Goal: Information Seeking & Learning: Learn about a topic

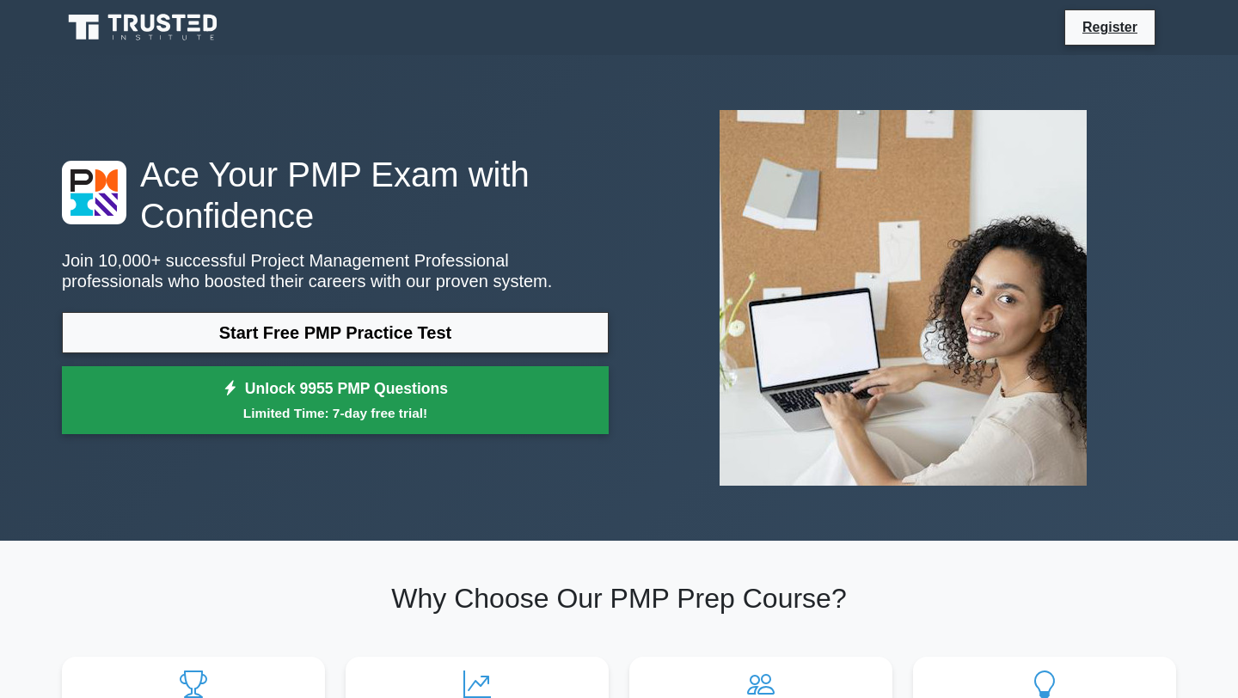
scroll to position [1, 0]
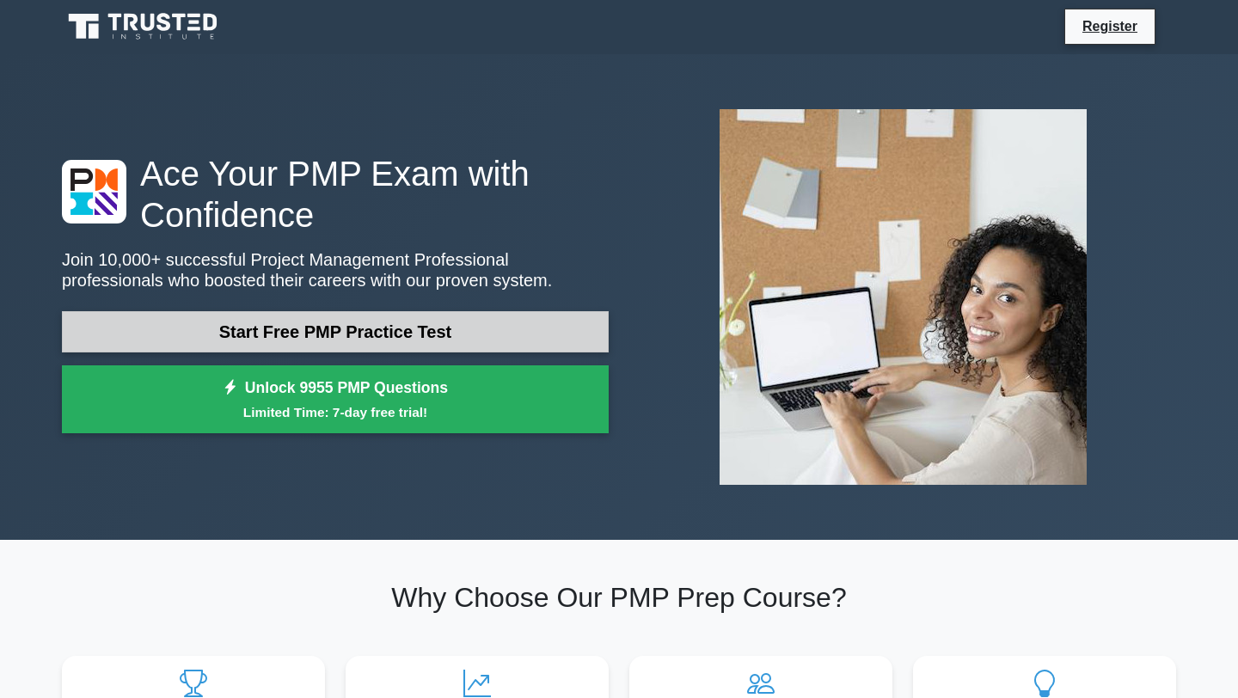
click at [399, 340] on link "Start Free PMP Practice Test" at bounding box center [335, 331] width 547 height 41
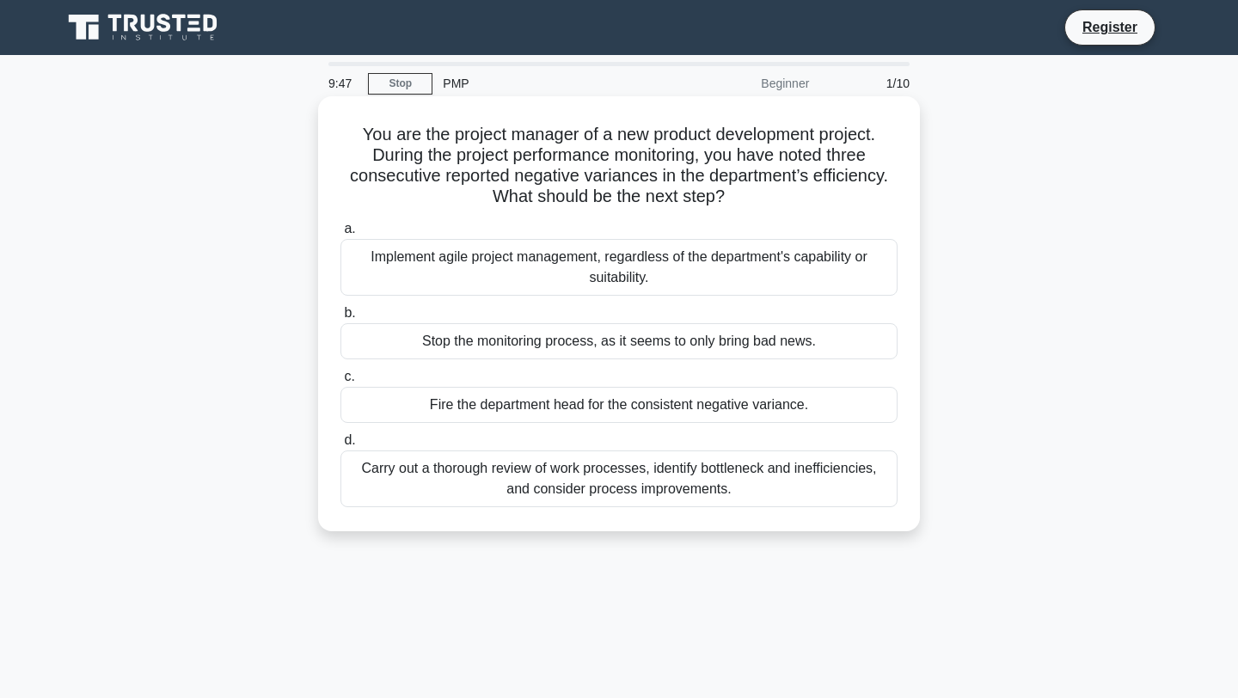
click at [585, 482] on div "Carry out a thorough review of work processes, identify bottleneck and ineffici…" at bounding box center [618, 478] width 557 height 57
click at [340, 446] on input "d. Carry out a thorough review of work processes, identify bottleneck and ineff…" at bounding box center [340, 440] width 0 height 11
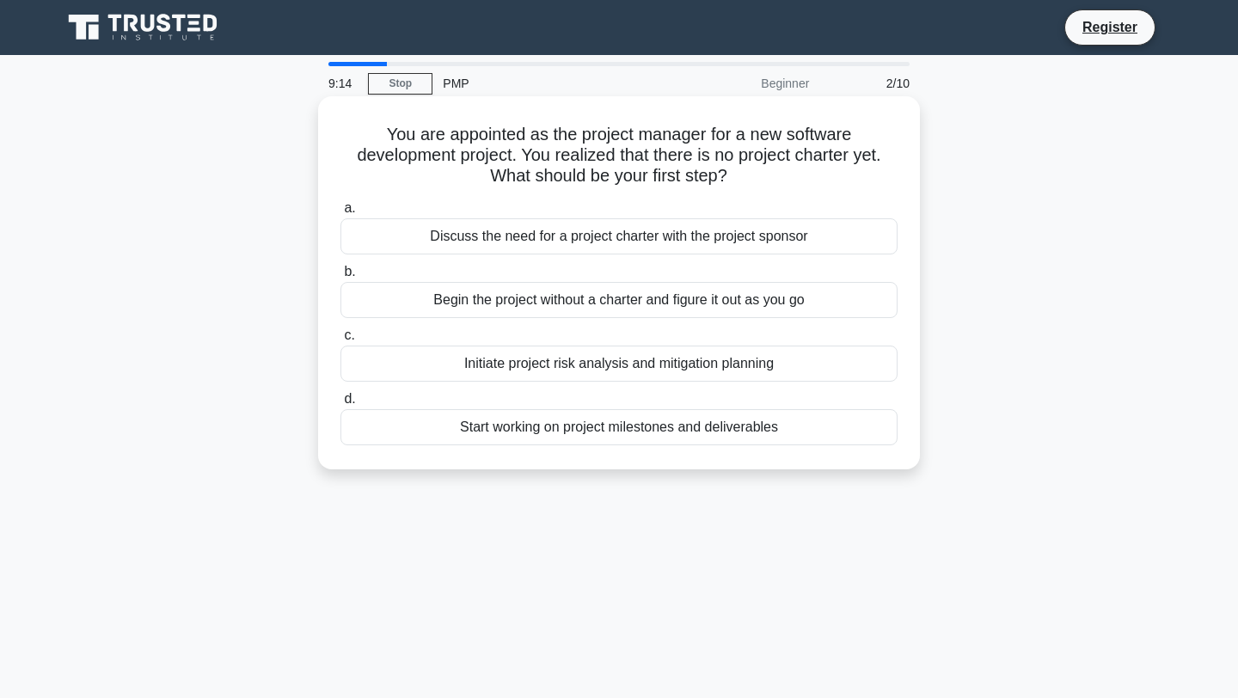
click at [726, 239] on div "Discuss the need for a project charter with the project sponsor" at bounding box center [618, 236] width 557 height 36
click at [340, 214] on input "a. Discuss the need for a project charter with the project sponsor" at bounding box center [340, 208] width 0 height 11
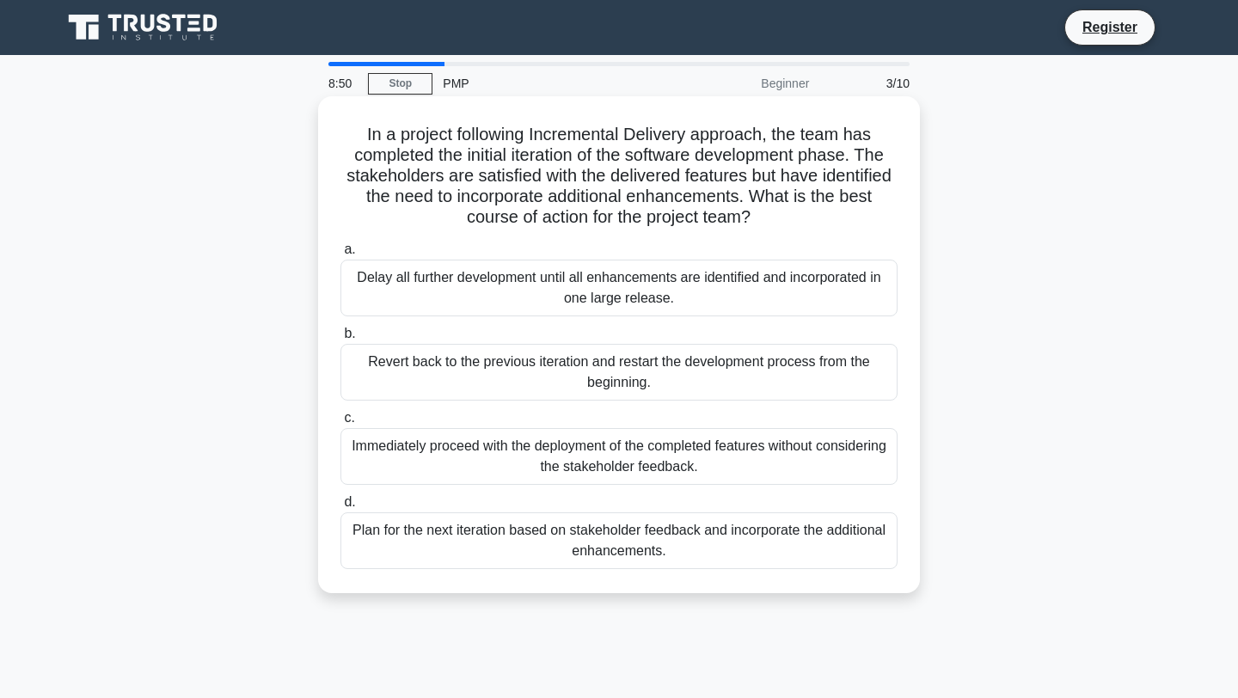
click at [702, 541] on div "Plan for the next iteration based on stakeholder feedback and incorporate the a…" at bounding box center [618, 540] width 557 height 57
click at [340, 508] on input "d. Plan for the next iteration based on stakeholder feedback and incorporate th…" at bounding box center [340, 502] width 0 height 11
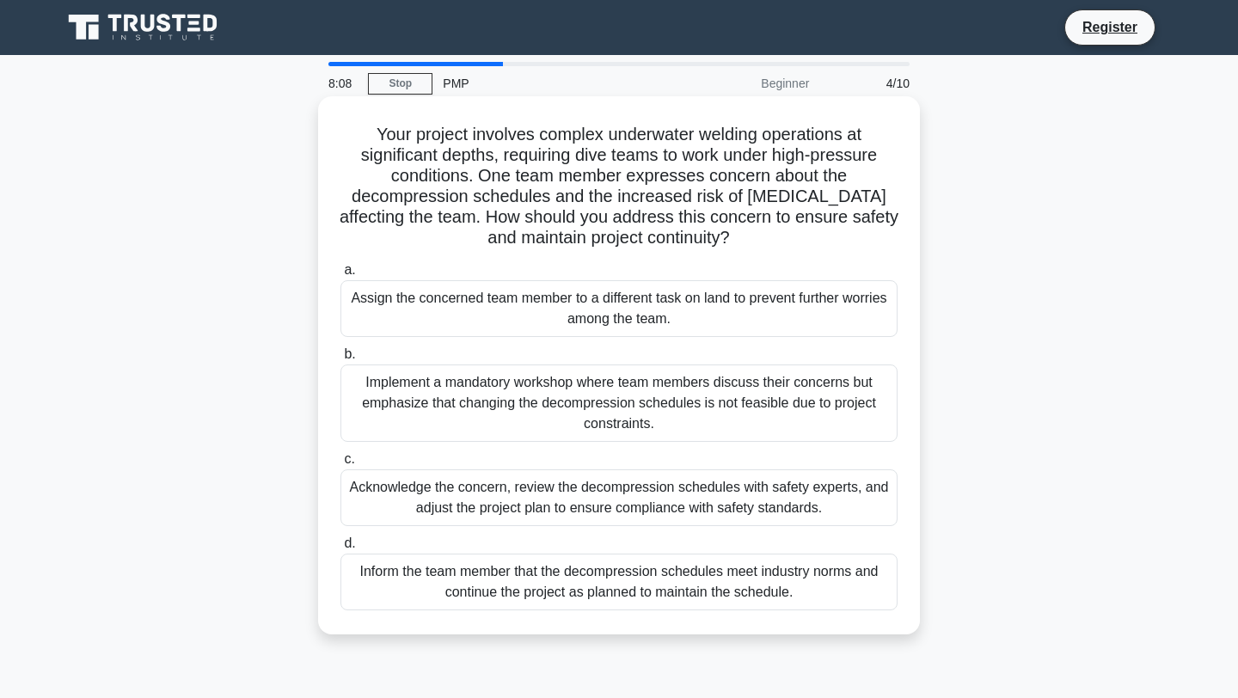
click at [830, 487] on div "Acknowledge the concern, review the decompression schedules with safety experts…" at bounding box center [618, 497] width 557 height 57
click at [340, 465] on input "c. Acknowledge the concern, review the decompression schedules with safety expe…" at bounding box center [340, 459] width 0 height 11
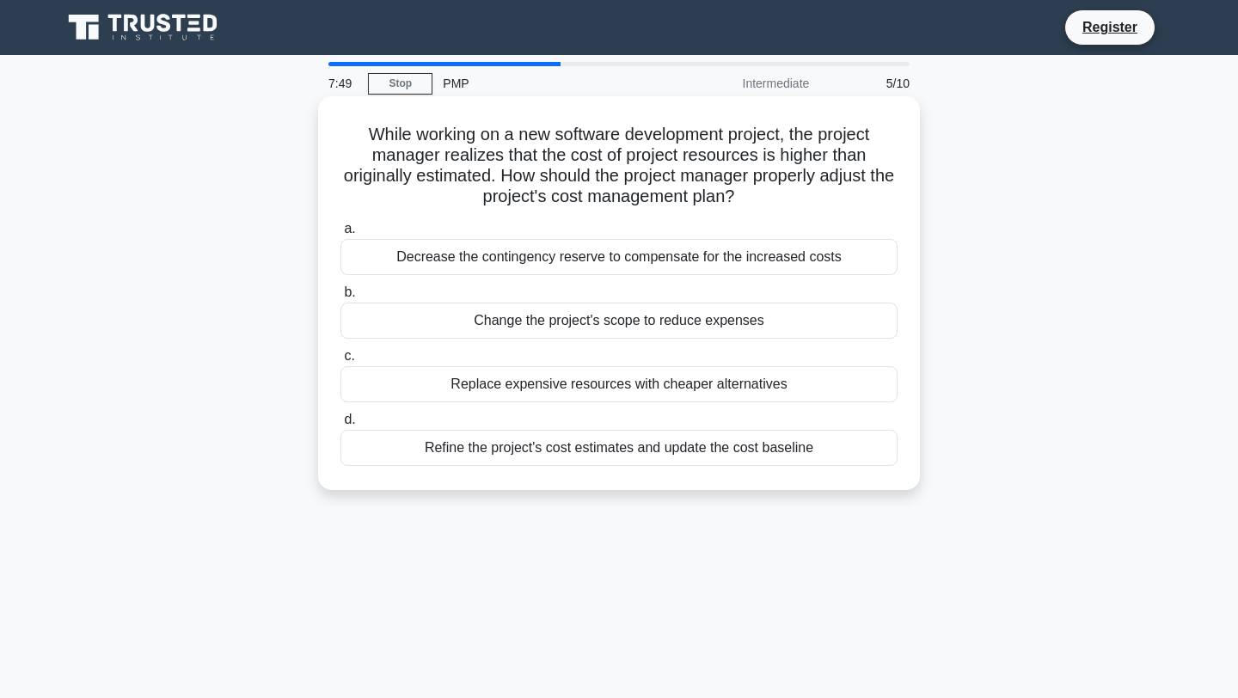
click at [794, 453] on div "Refine the project's cost estimates and update the cost baseline" at bounding box center [618, 448] width 557 height 36
click at [340, 426] on input "d. Refine the project's cost estimates and update the cost baseline" at bounding box center [340, 419] width 0 height 11
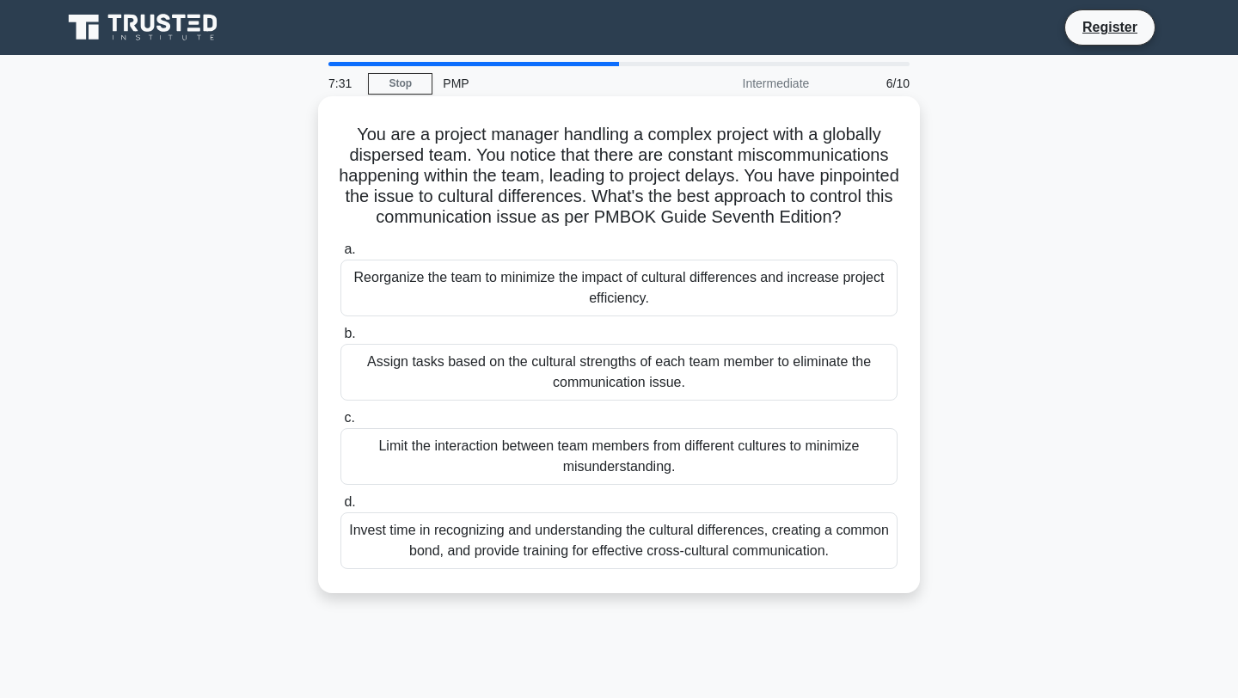
click at [797, 568] on div "Invest time in recognizing and understanding the cultural differences, creating…" at bounding box center [618, 540] width 557 height 57
click at [340, 508] on input "d. Invest time in recognizing and understanding the cultural differences, creat…" at bounding box center [340, 502] width 0 height 11
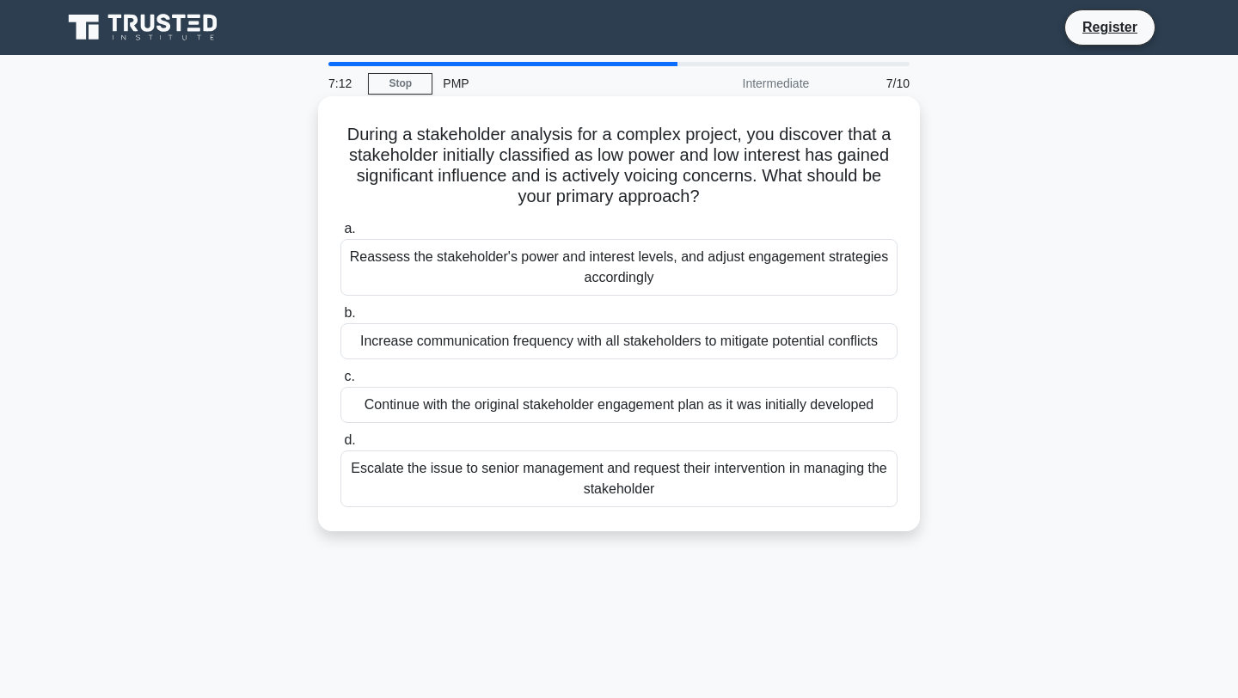
click at [741, 269] on div "Reassess the stakeholder's power and interest levels, and adjust engagement str…" at bounding box center [618, 267] width 557 height 57
click at [340, 235] on input "a. Reassess the stakeholder's power and interest levels, and adjust engagement …" at bounding box center [340, 229] width 0 height 11
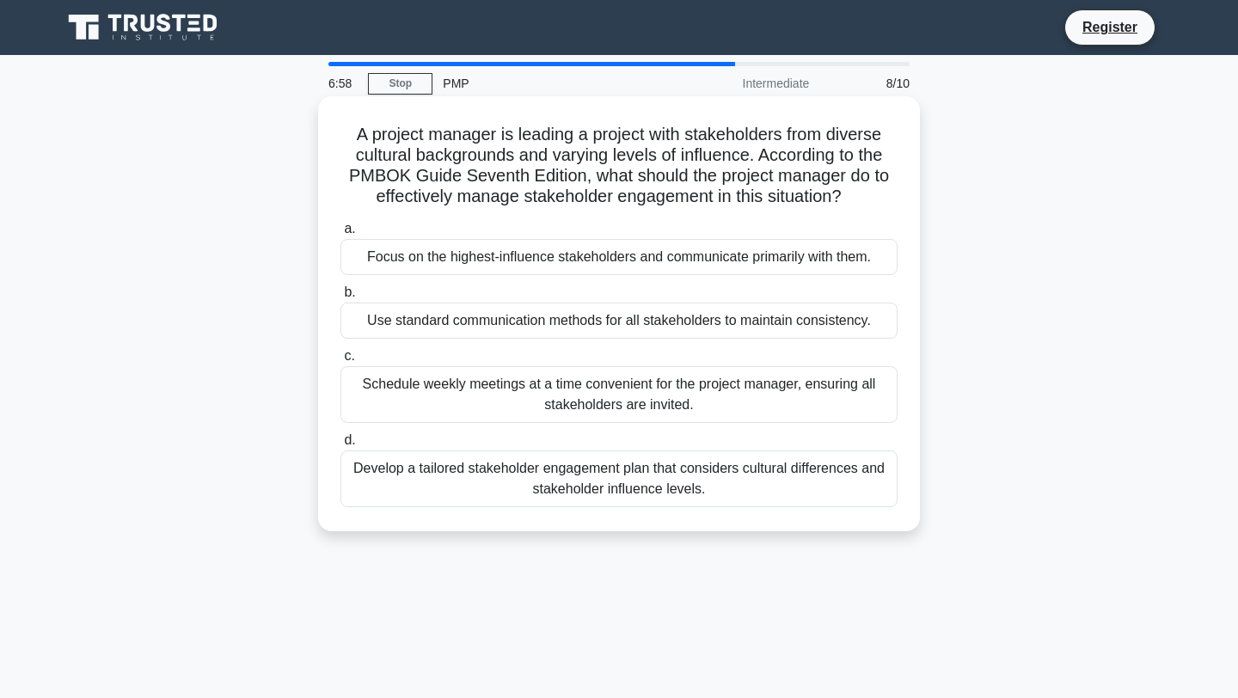
click at [841, 490] on div "Develop a tailored stakeholder engagement plan that considers cultural differen…" at bounding box center [618, 478] width 557 height 57
click at [340, 446] on input "d. Develop a tailored stakeholder engagement plan that considers cultural diffe…" at bounding box center [340, 440] width 0 height 11
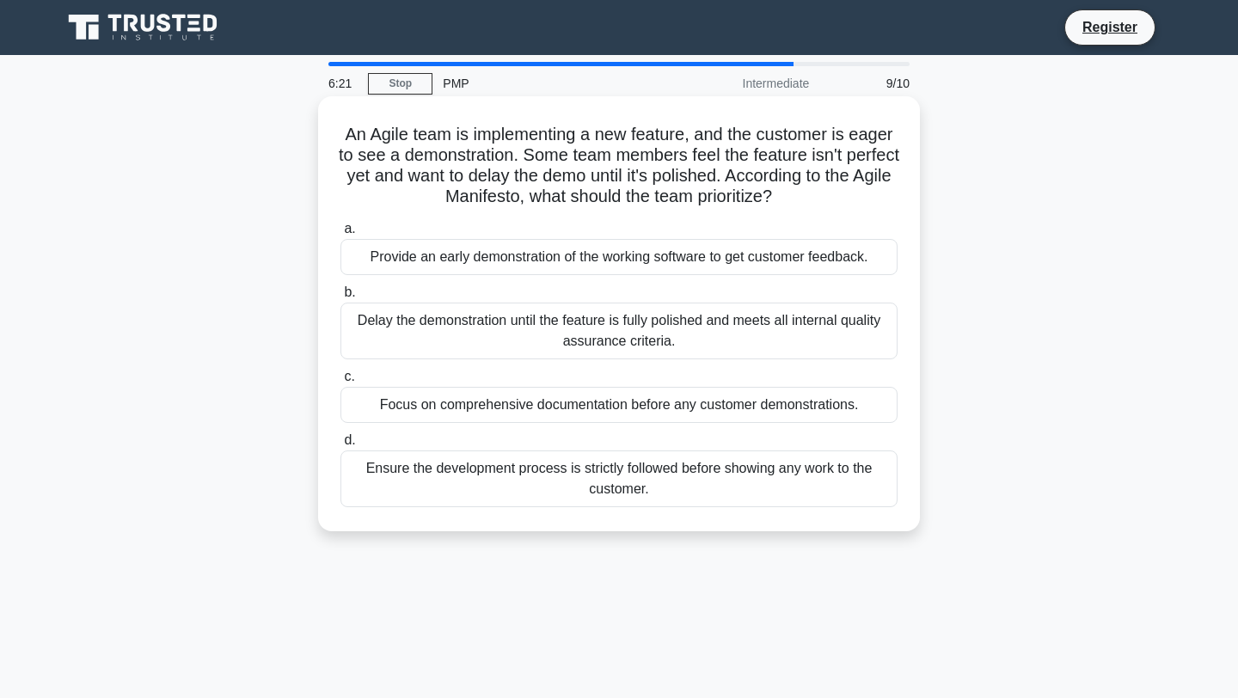
click at [808, 260] on div "Provide an early demonstration of the working software to get customer feedback." at bounding box center [618, 257] width 557 height 36
click at [340, 235] on input "a. Provide an early demonstration of the working software to get customer feedb…" at bounding box center [340, 229] width 0 height 11
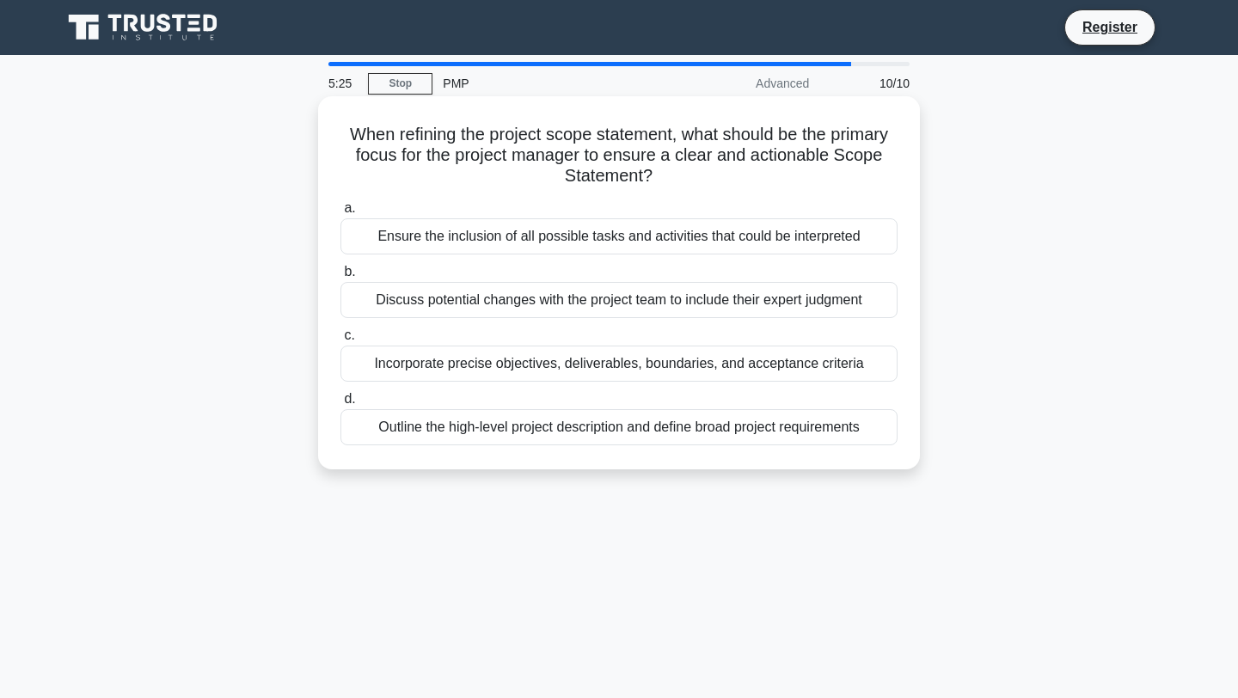
click at [794, 422] on div "Outline the high-level project description and define broad project requirements" at bounding box center [618, 427] width 557 height 36
click at [340, 405] on input "d. Outline the high-level project description and define broad project requirem…" at bounding box center [340, 399] width 0 height 11
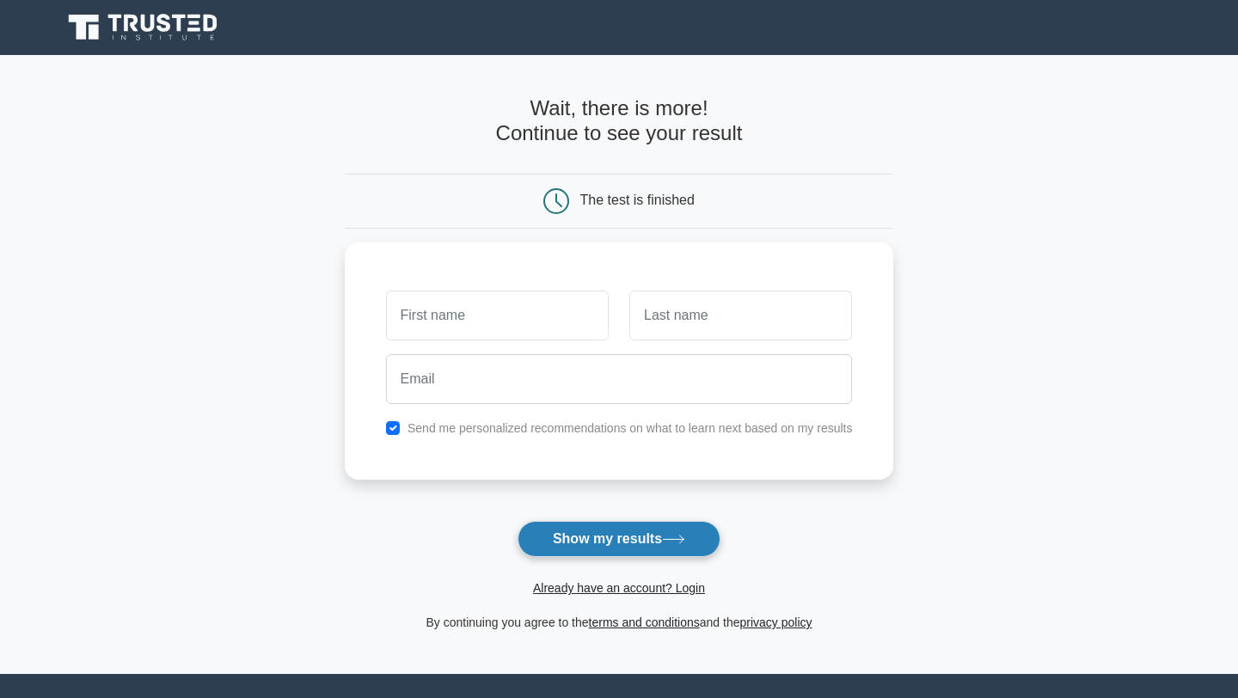
click at [596, 537] on button "Show my results" at bounding box center [619, 539] width 203 height 36
click at [577, 596] on span "Already have an account? Login" at bounding box center [620, 588] width 536 height 21
click at [577, 588] on link "Already have an account? Login" at bounding box center [619, 588] width 172 height 14
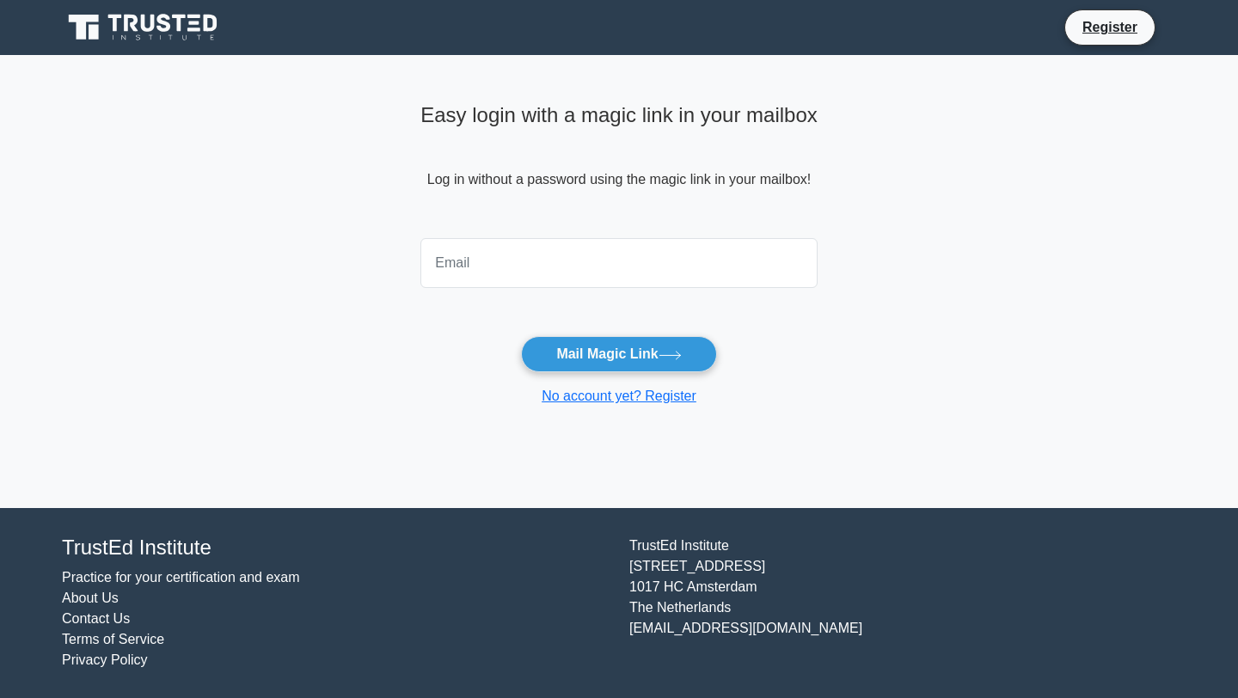
click at [579, 264] on input "email" at bounding box center [618, 263] width 397 height 50
type input "dianekhomenko@gmail.com"
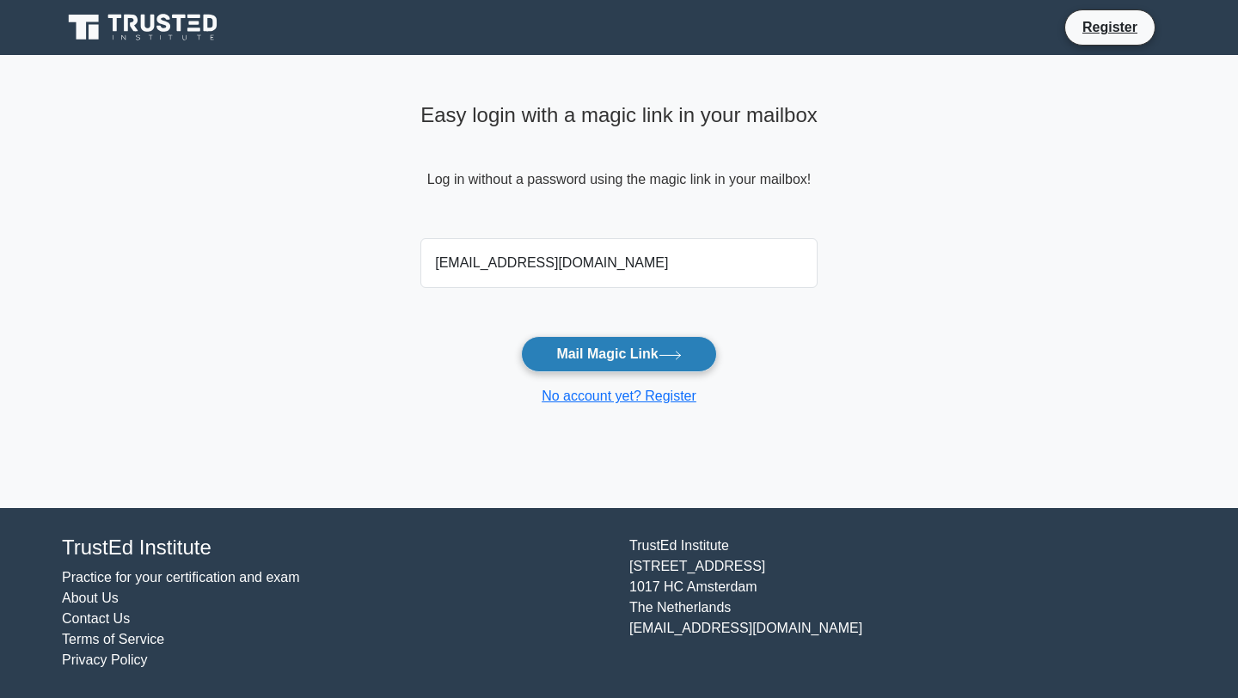
click at [589, 358] on button "Mail Magic Link" at bounding box center [618, 354] width 195 height 36
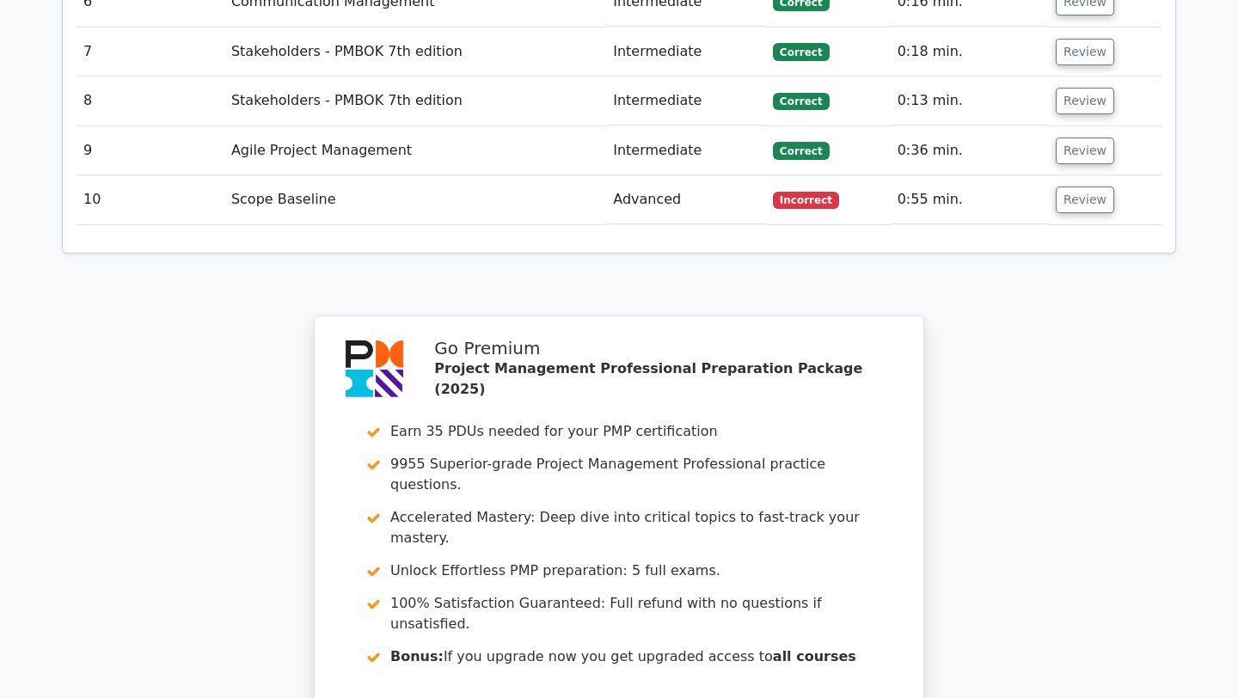
scroll to position [2577, 0]
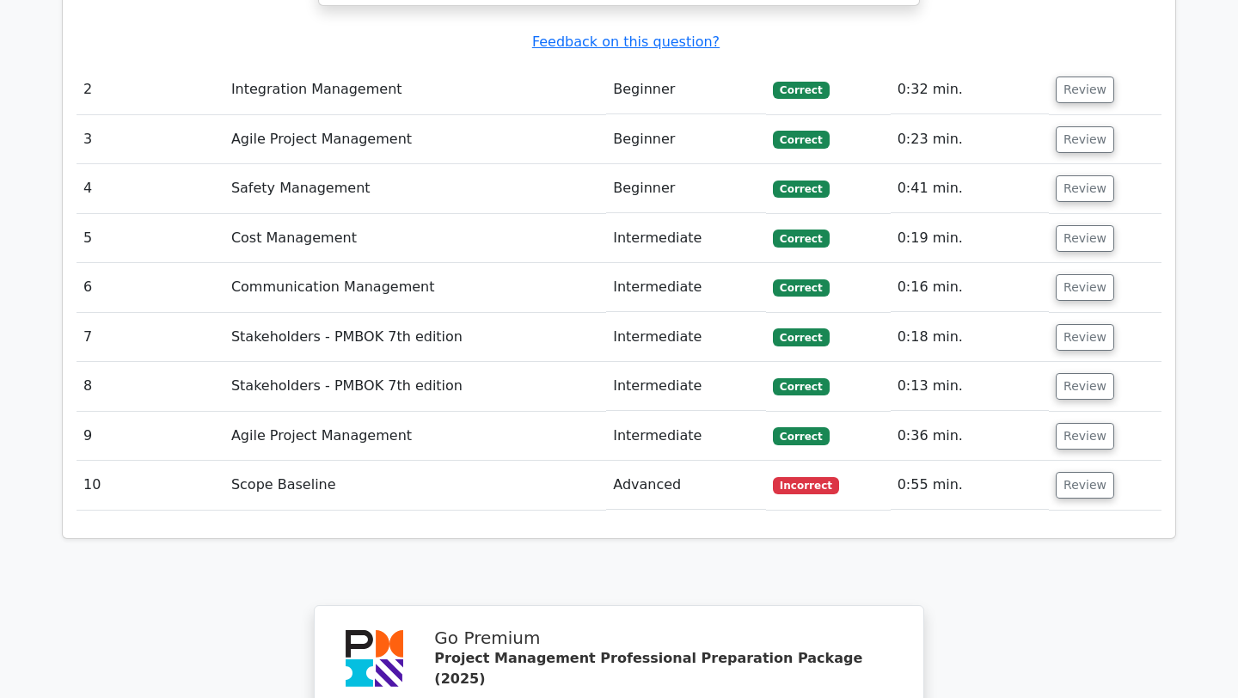
click at [477, 461] on td "Scope Baseline" at bounding box center [415, 485] width 382 height 49
click at [1080, 472] on button "Review" at bounding box center [1085, 485] width 58 height 27
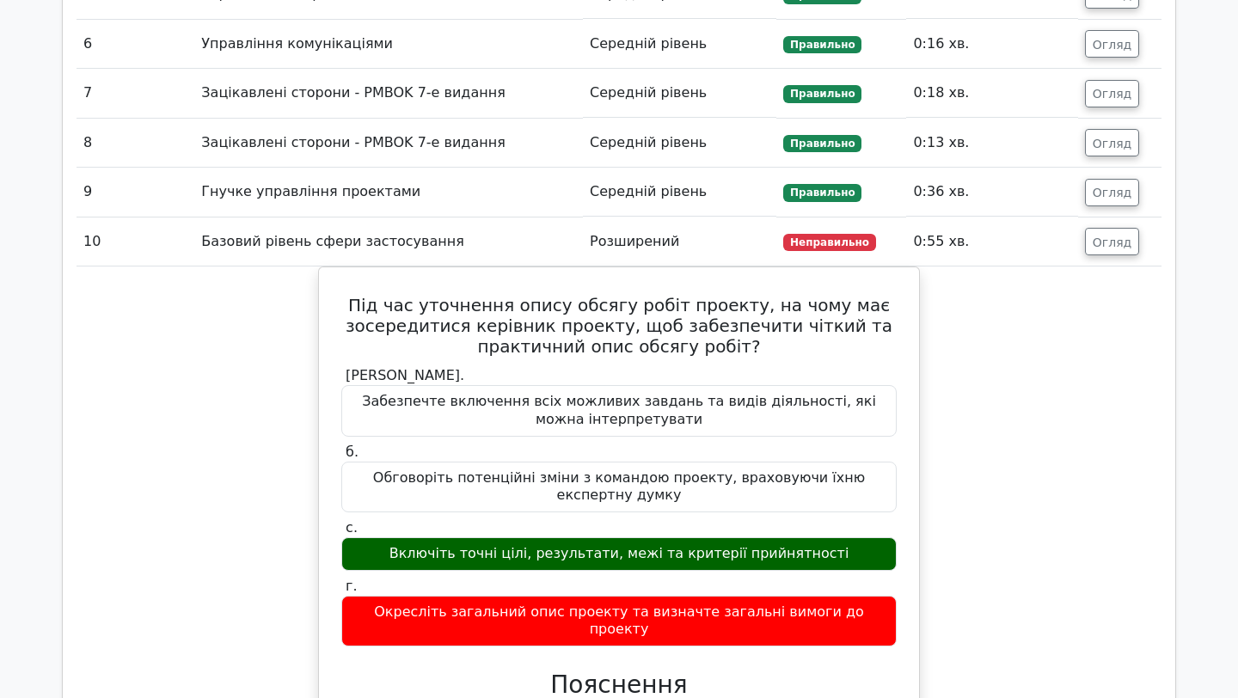
scroll to position [3069, 0]
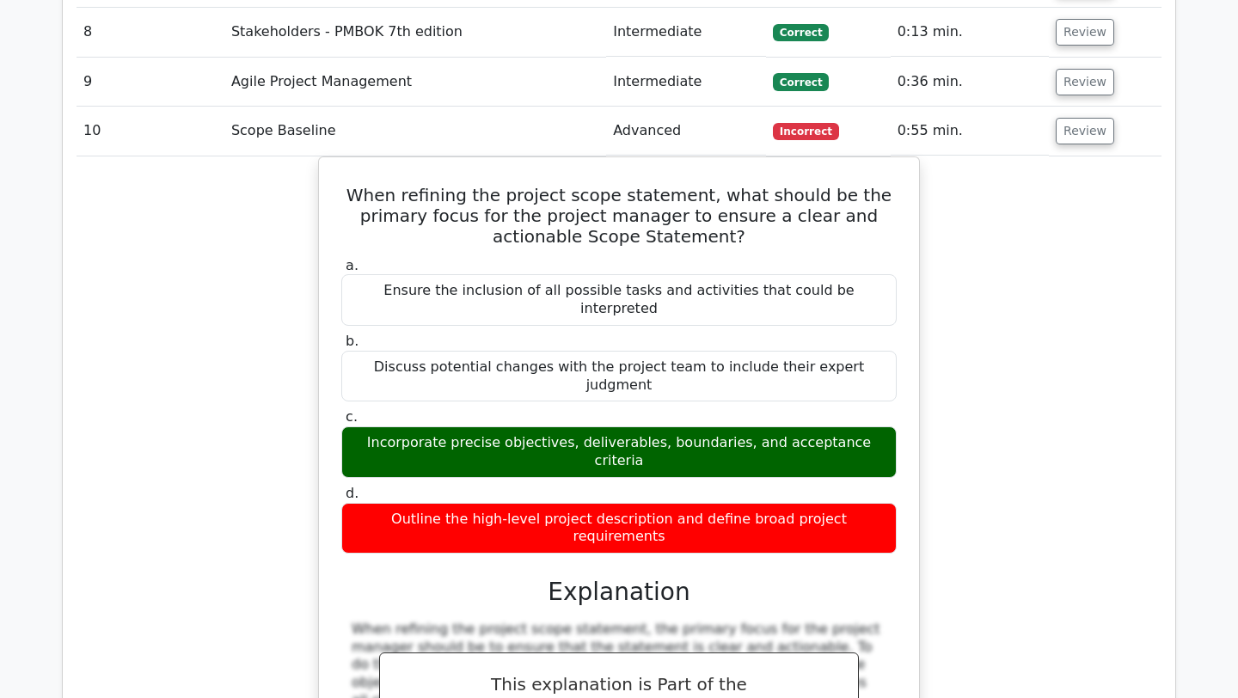
click at [1041, 281] on div "When refining the project scope statement, what should be the primary focus for…" at bounding box center [619, 604] width 1085 height 896
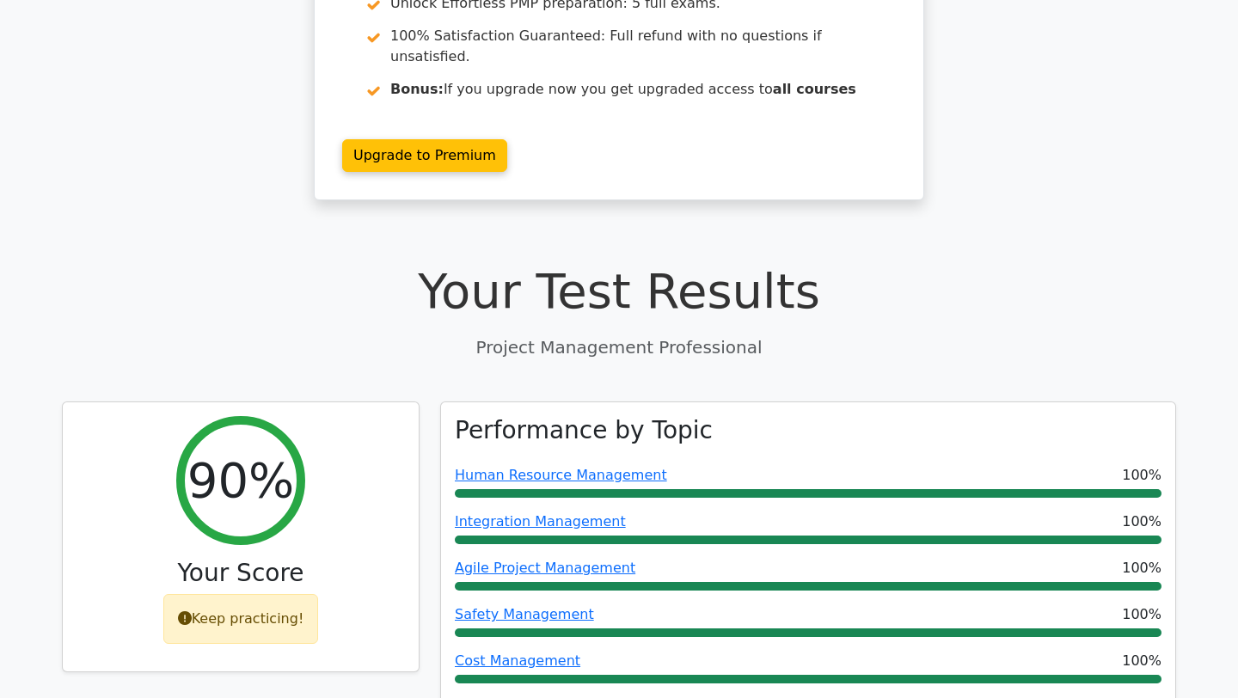
scroll to position [0, 0]
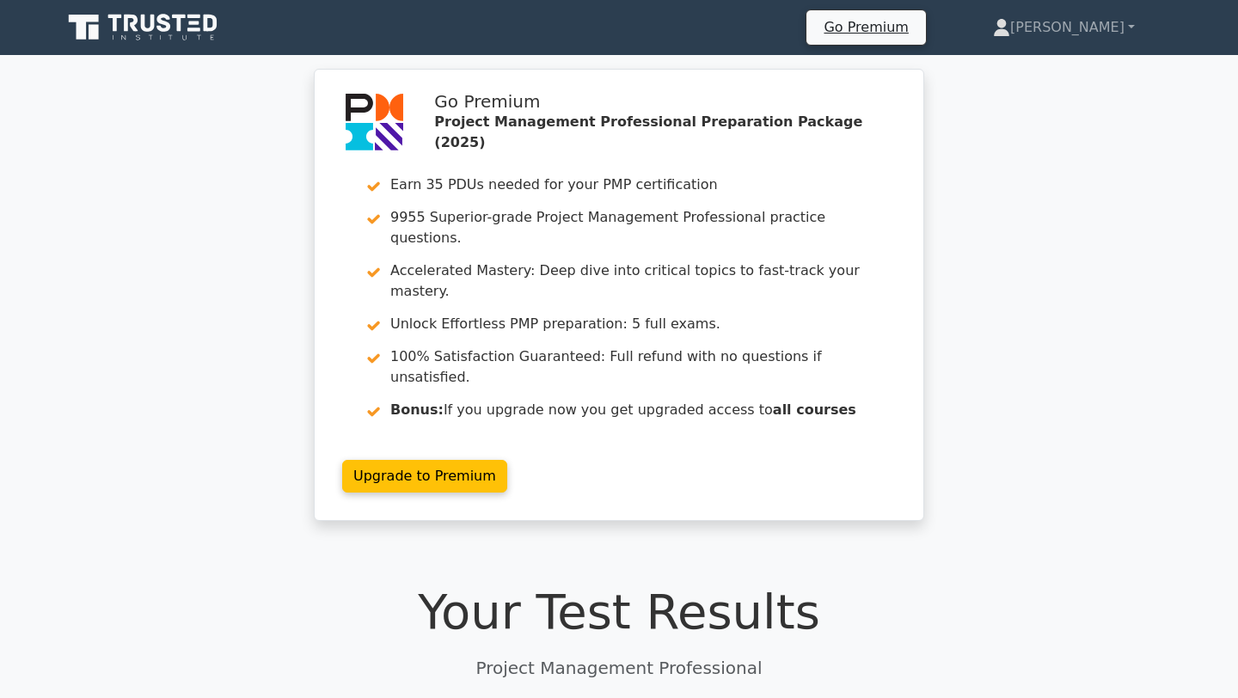
click at [150, 26] on icon at bounding box center [144, 27] width 165 height 33
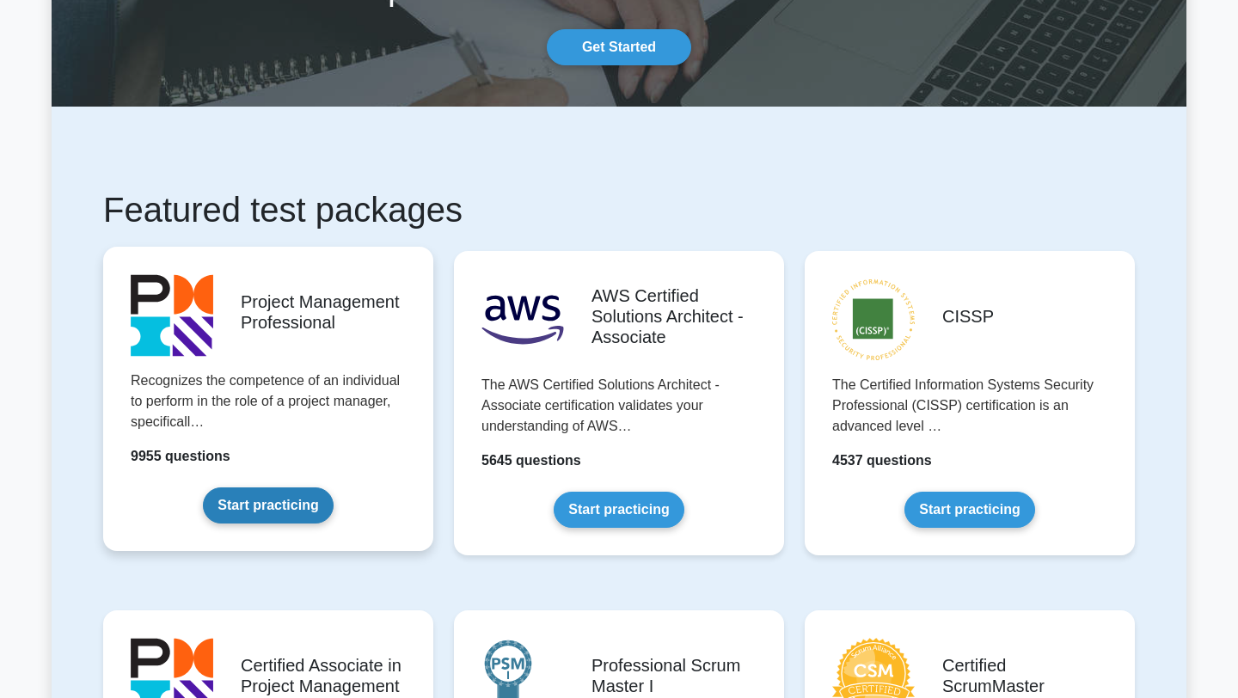
scroll to position [161, 0]
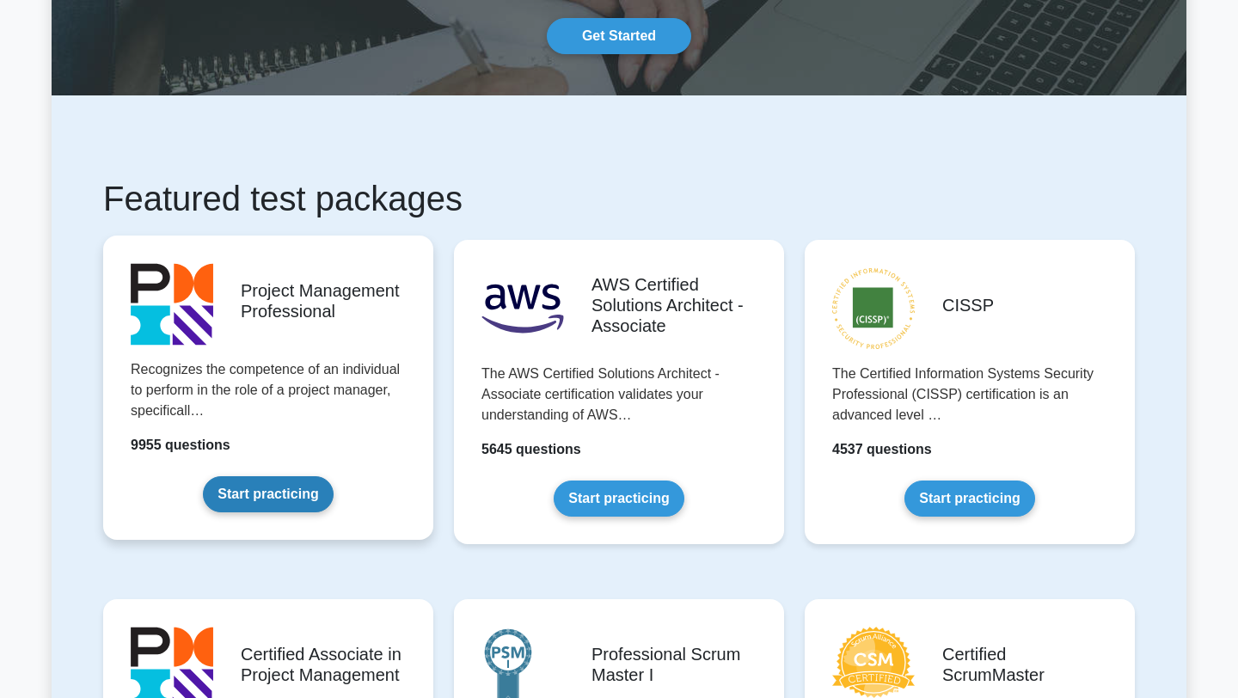
click at [249, 489] on link "Start practicing" at bounding box center [268, 494] width 130 height 36
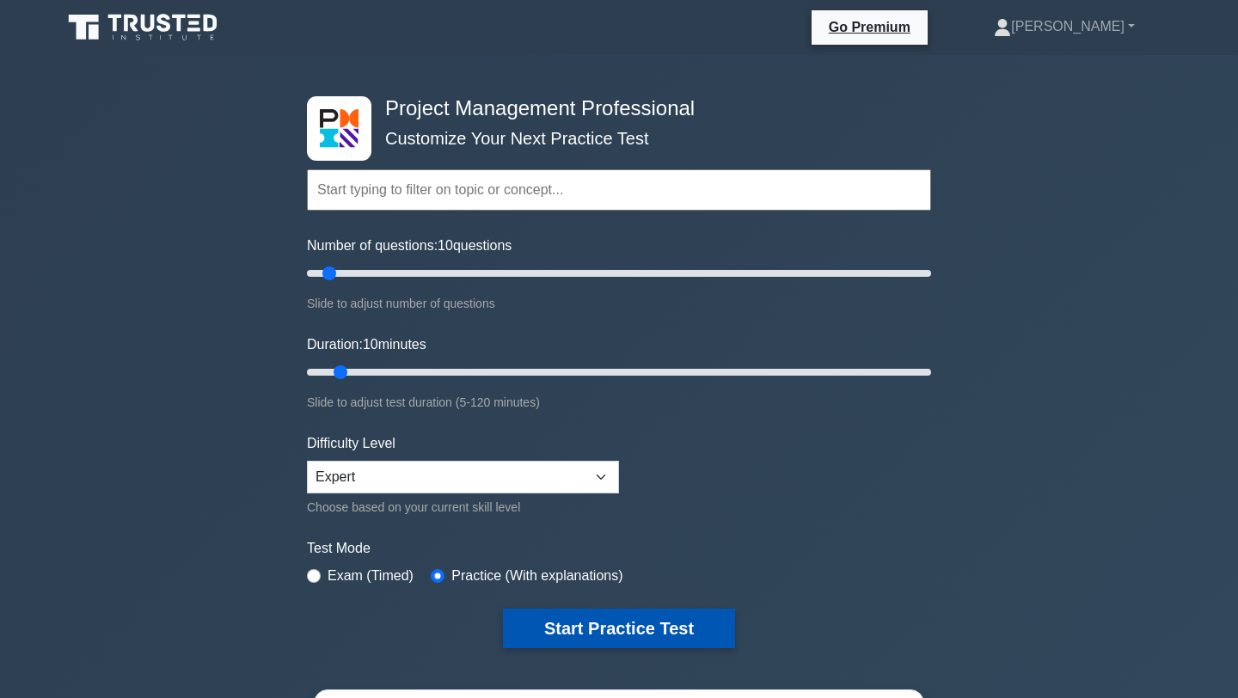
click at [547, 625] on button "Start Practice Test" at bounding box center [619, 629] width 232 height 40
click at [606, 613] on button "Start Practice Test" at bounding box center [619, 629] width 232 height 40
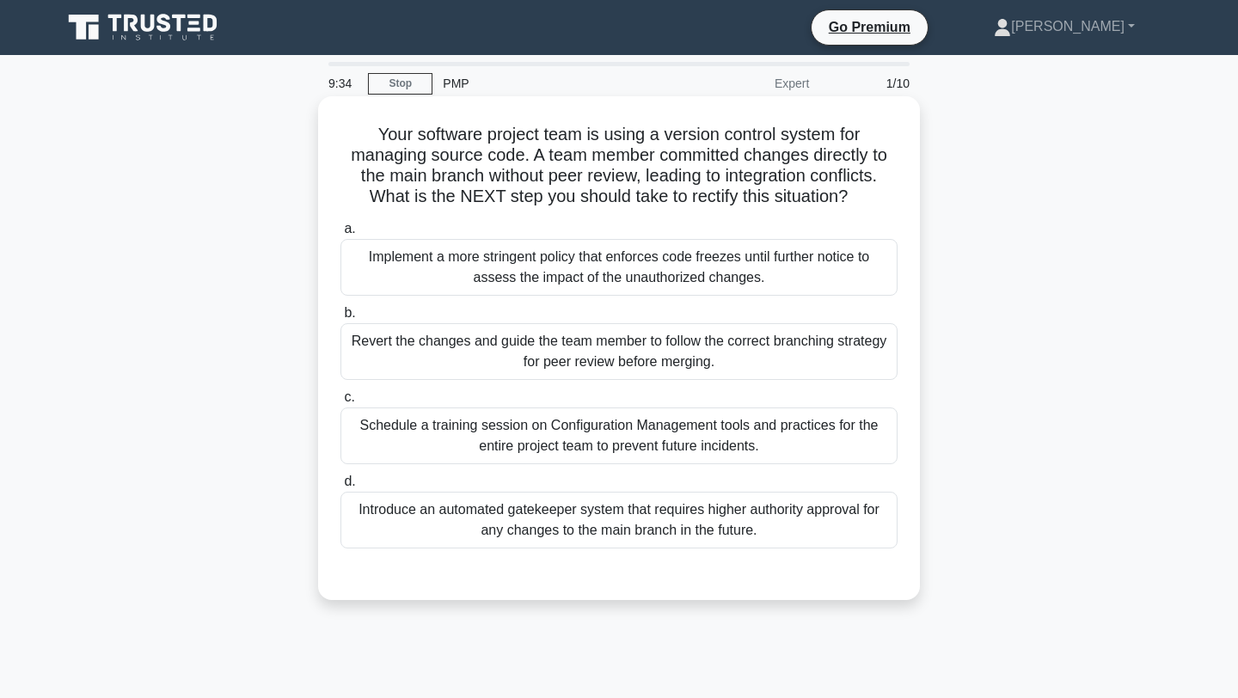
click at [834, 444] on div "Schedule a training session on Configuration Management tools and practices for…" at bounding box center [618, 436] width 557 height 57
click at [340, 403] on input "c. Schedule a training session on Configuration Management tools and practices …" at bounding box center [340, 397] width 0 height 11
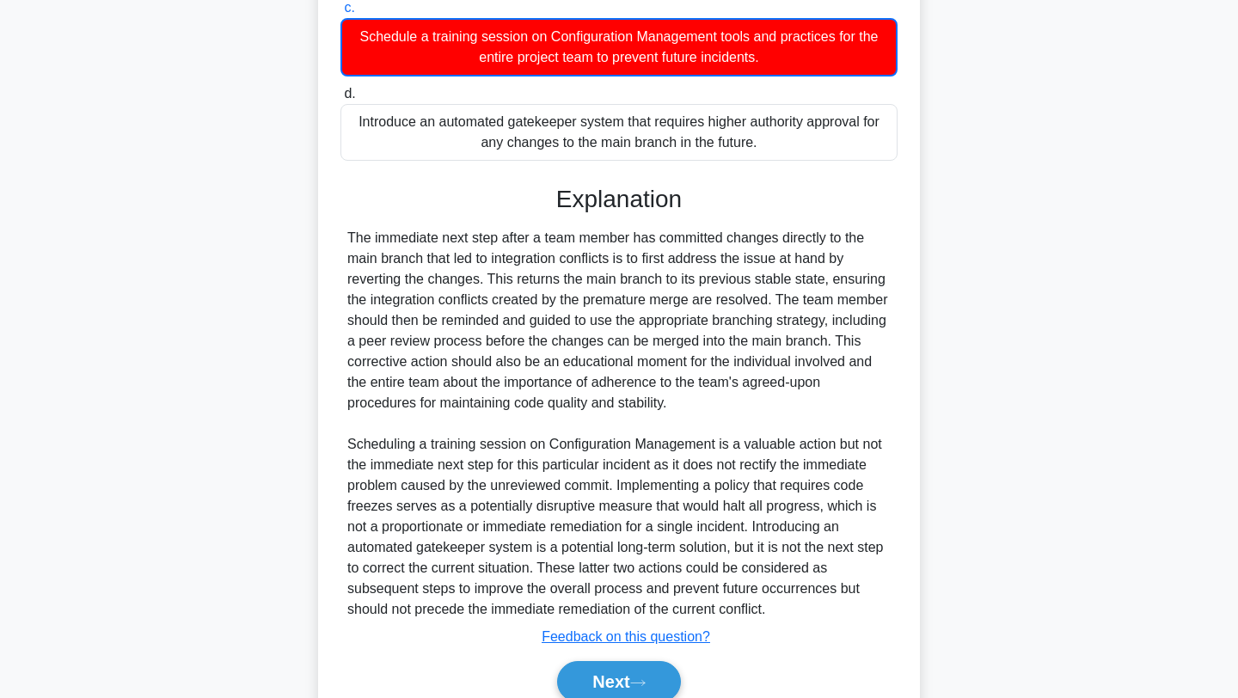
scroll to position [467, 0]
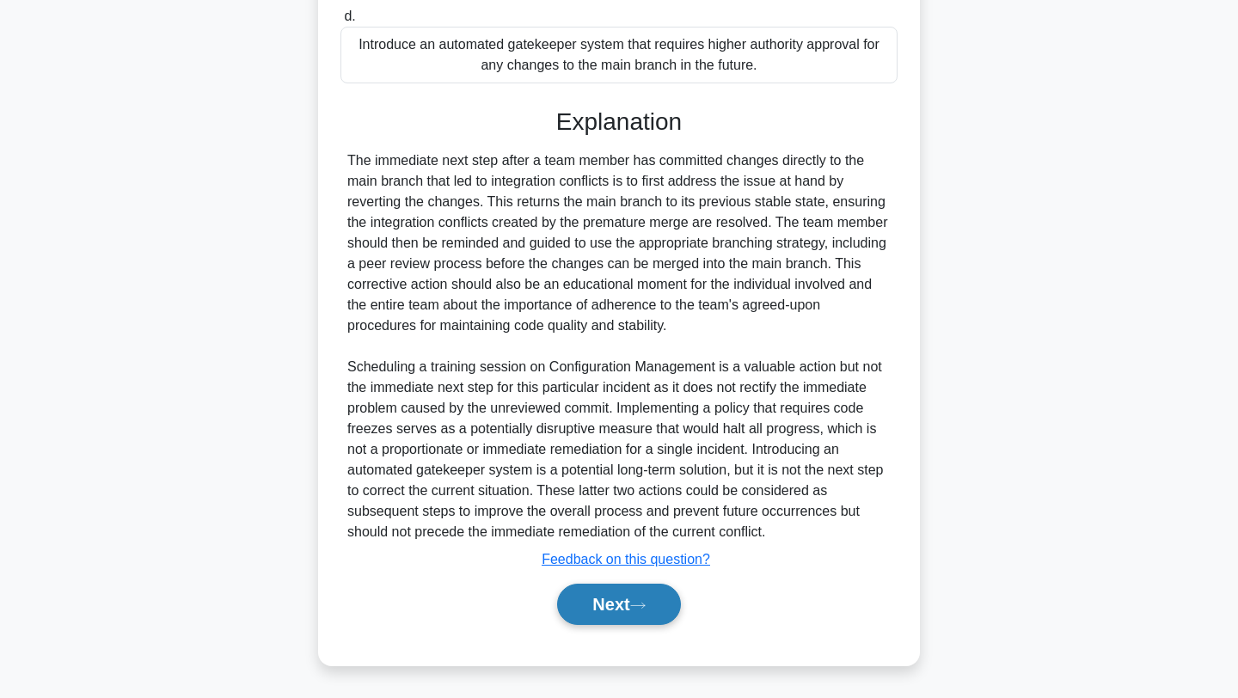
click at [605, 610] on button "Next" at bounding box center [618, 604] width 123 height 41
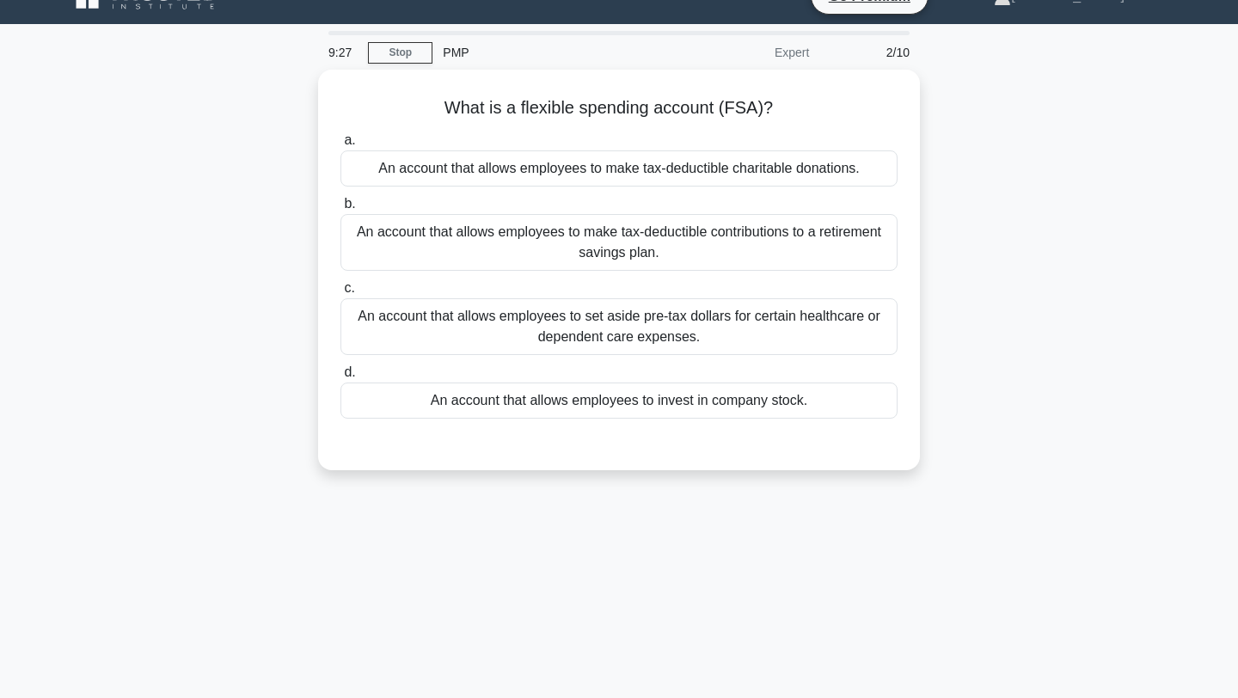
scroll to position [0, 0]
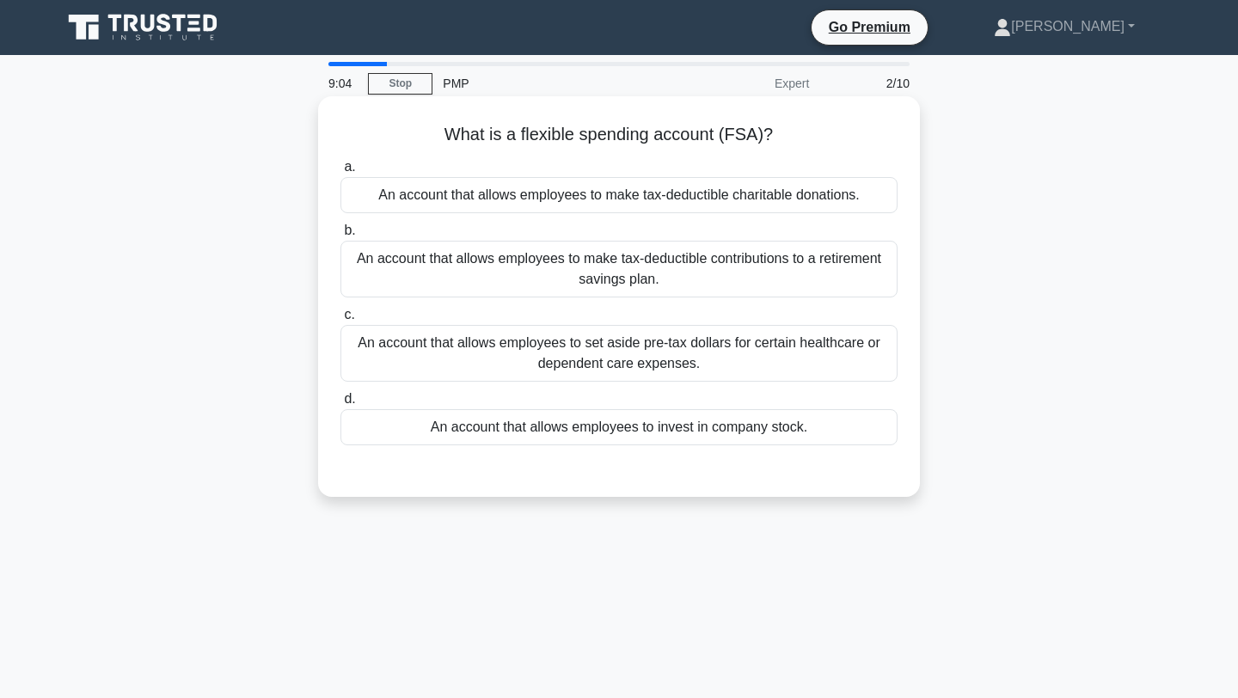
click at [859, 361] on div "An account that allows employees to set aside pre-tax dollars for certain healt…" at bounding box center [618, 353] width 557 height 57
click at [340, 321] on input "c. An account that allows employees to set aside pre-tax dollars for certain he…" at bounding box center [340, 314] width 0 height 11
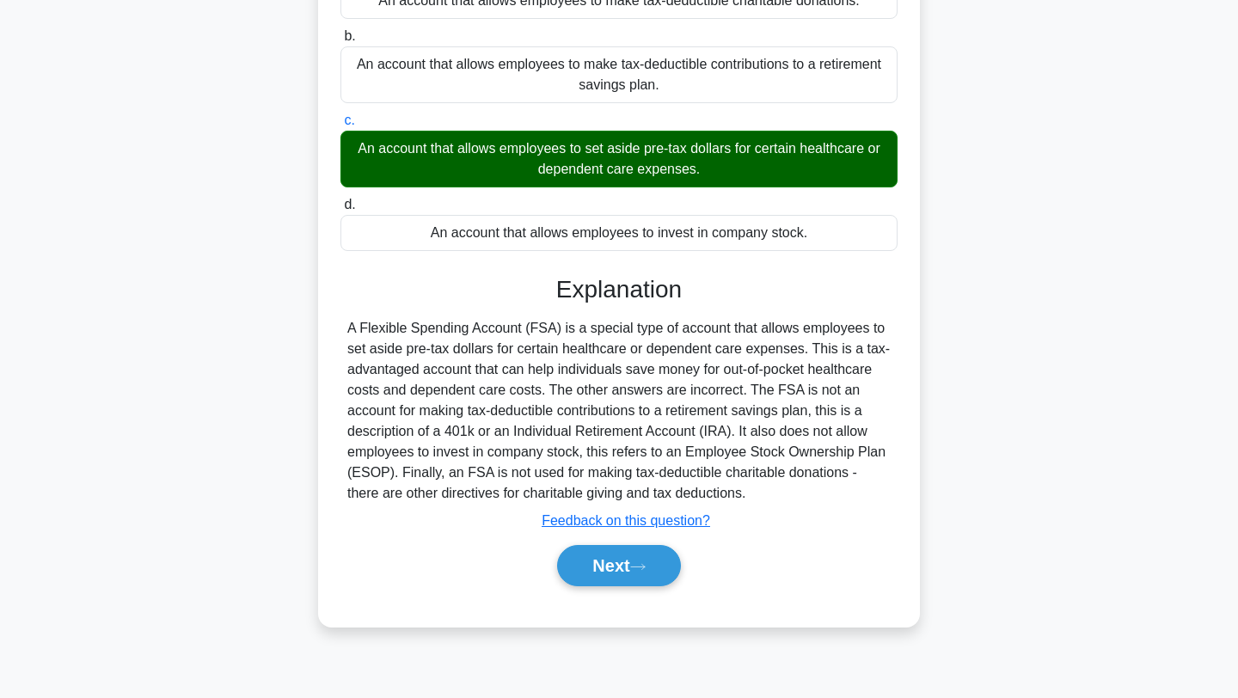
scroll to position [230, 0]
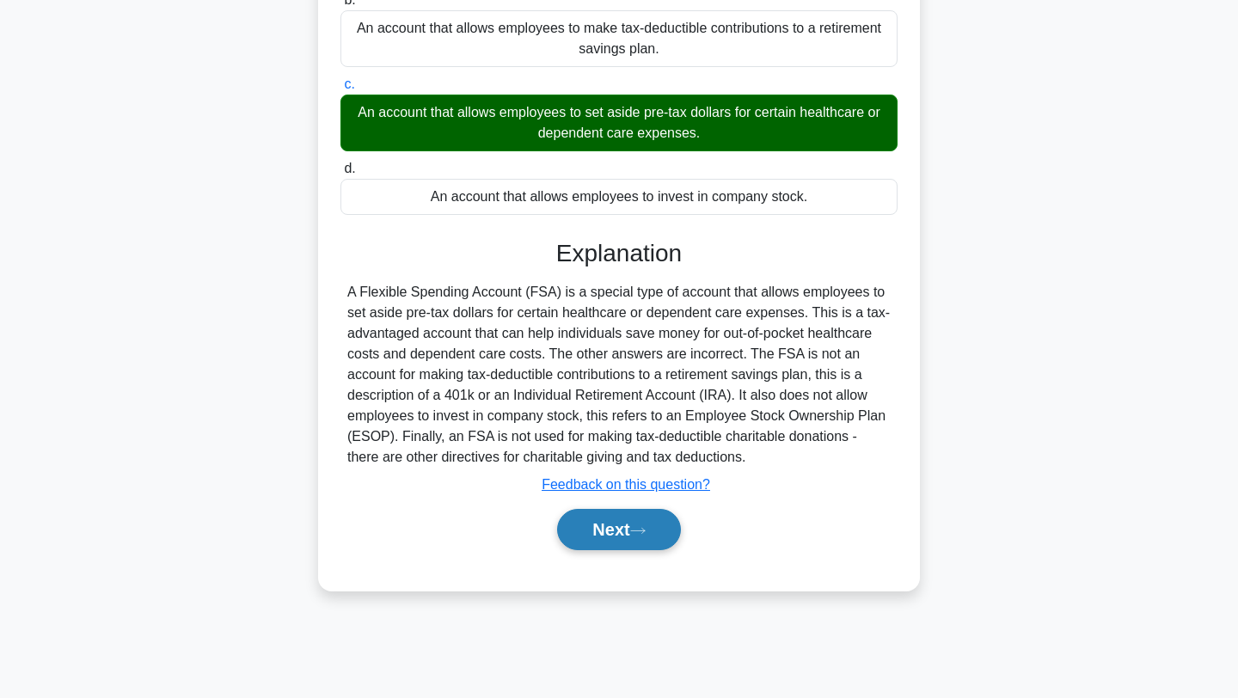
click at [634, 536] on button "Next" at bounding box center [618, 529] width 123 height 41
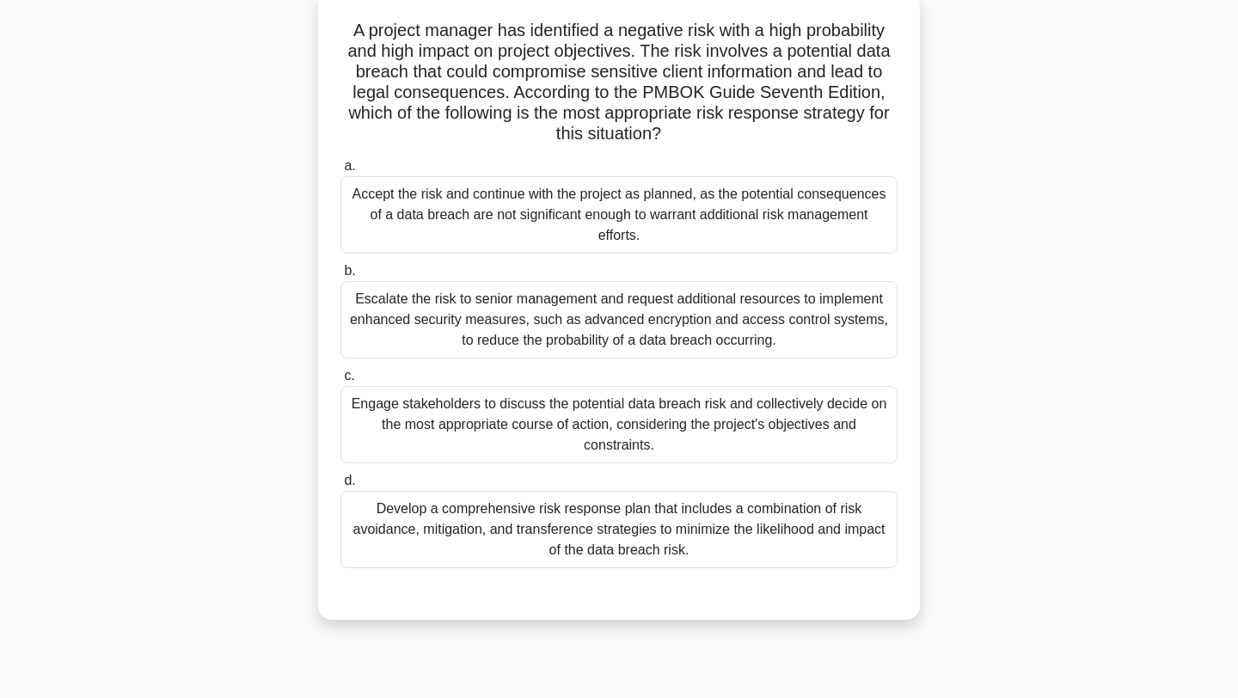
scroll to position [112, 0]
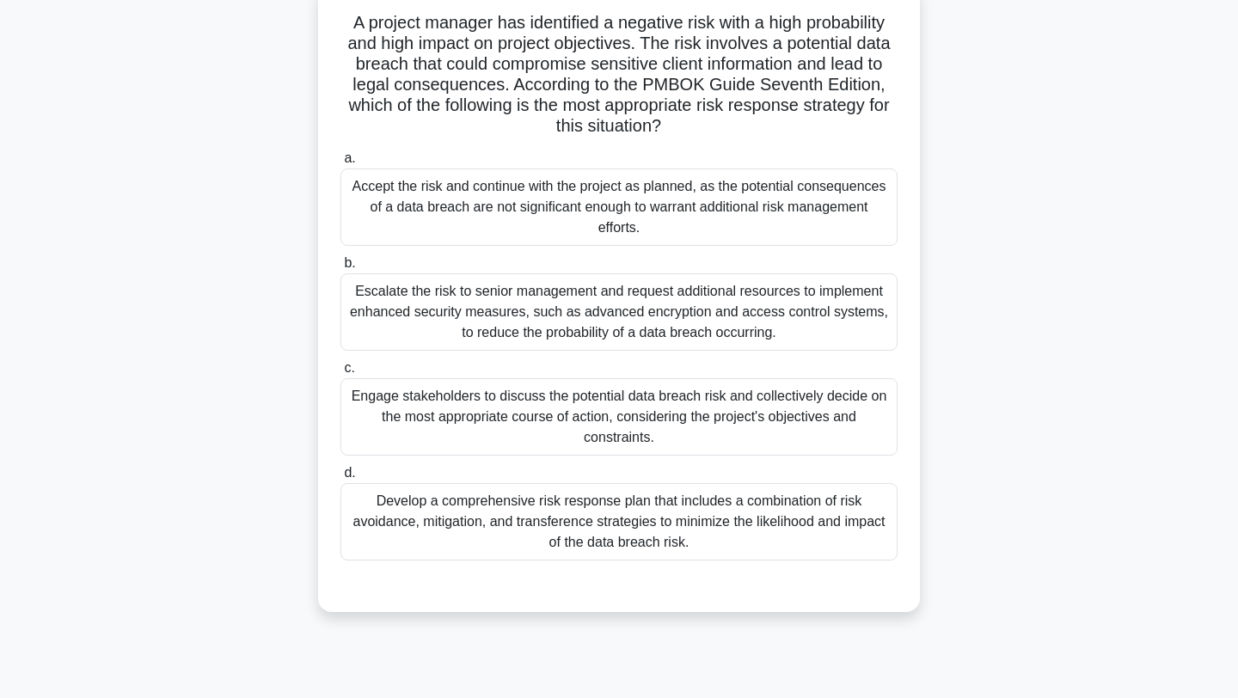
click at [726, 527] on div "Develop a comprehensive risk response plan that includes a combination of risk …" at bounding box center [618, 521] width 557 height 77
click at [340, 479] on input "d. Develop a comprehensive risk response plan that includes a combination of ri…" at bounding box center [340, 473] width 0 height 11
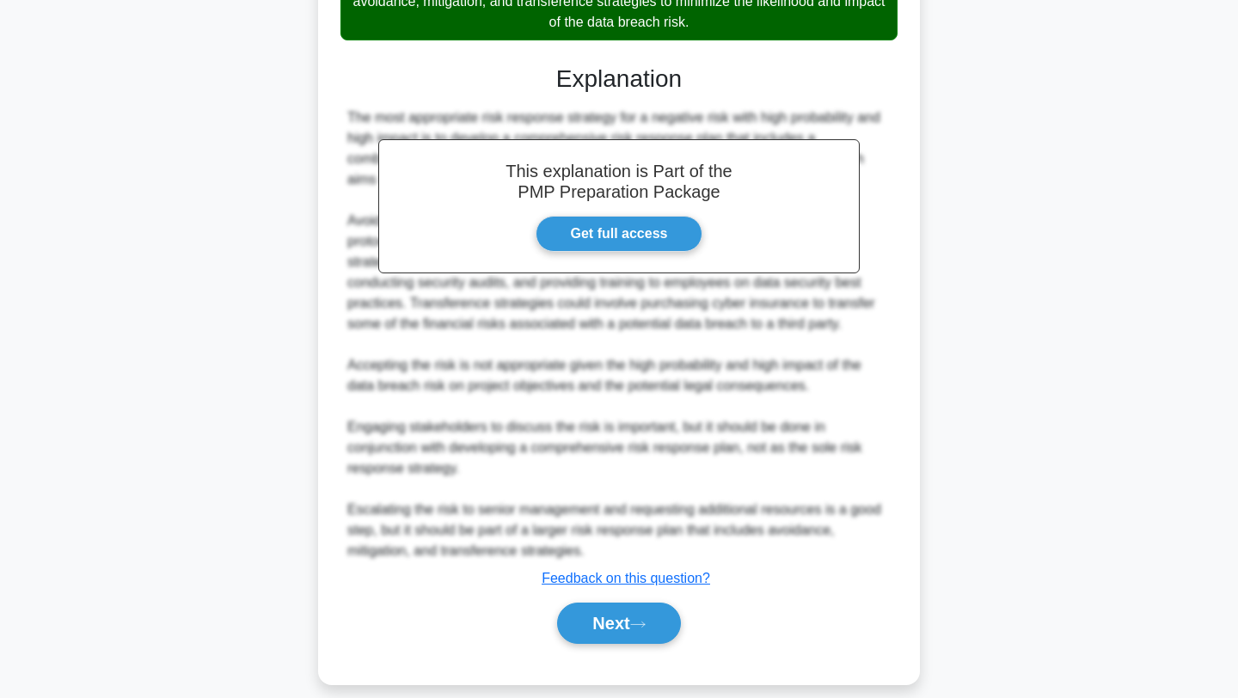
scroll to position [651, 0]
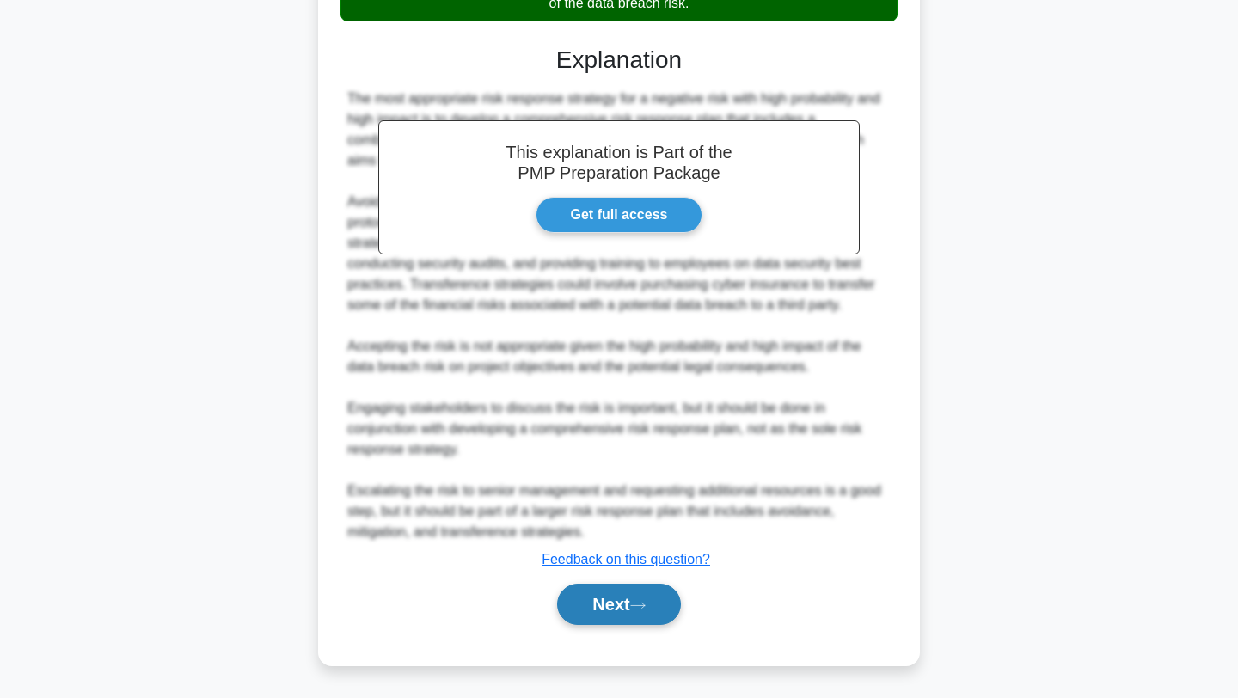
click at [622, 615] on button "Next" at bounding box center [618, 604] width 123 height 41
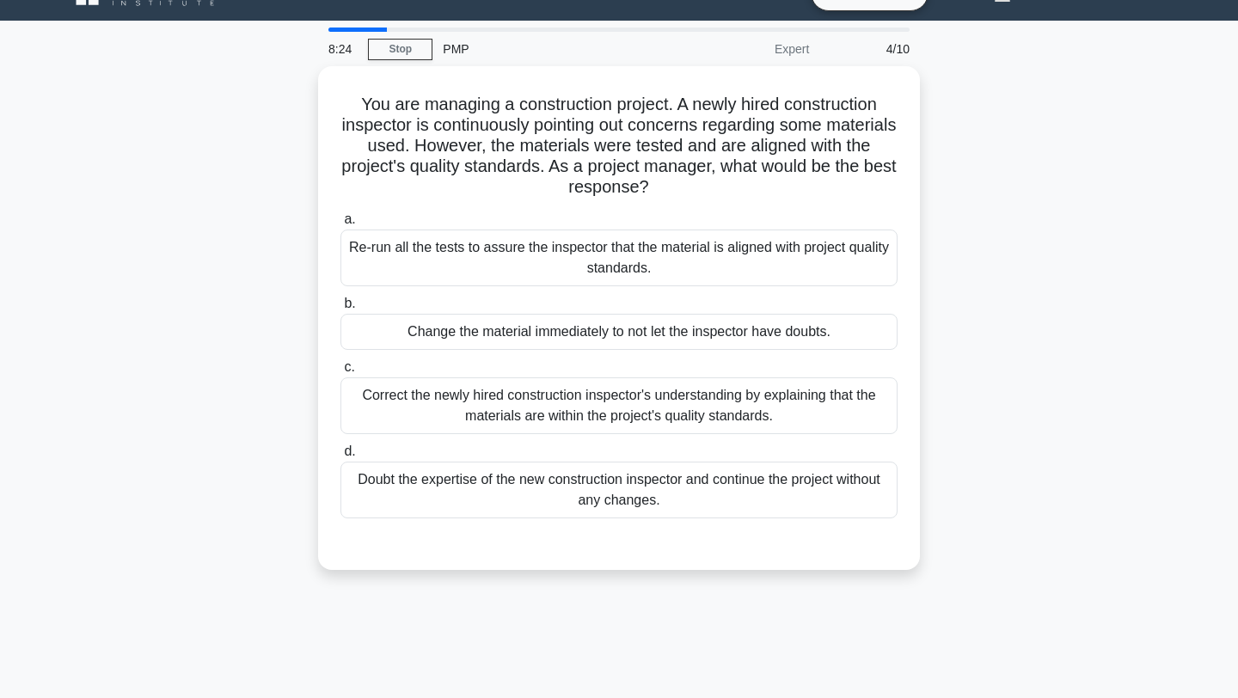
scroll to position [0, 0]
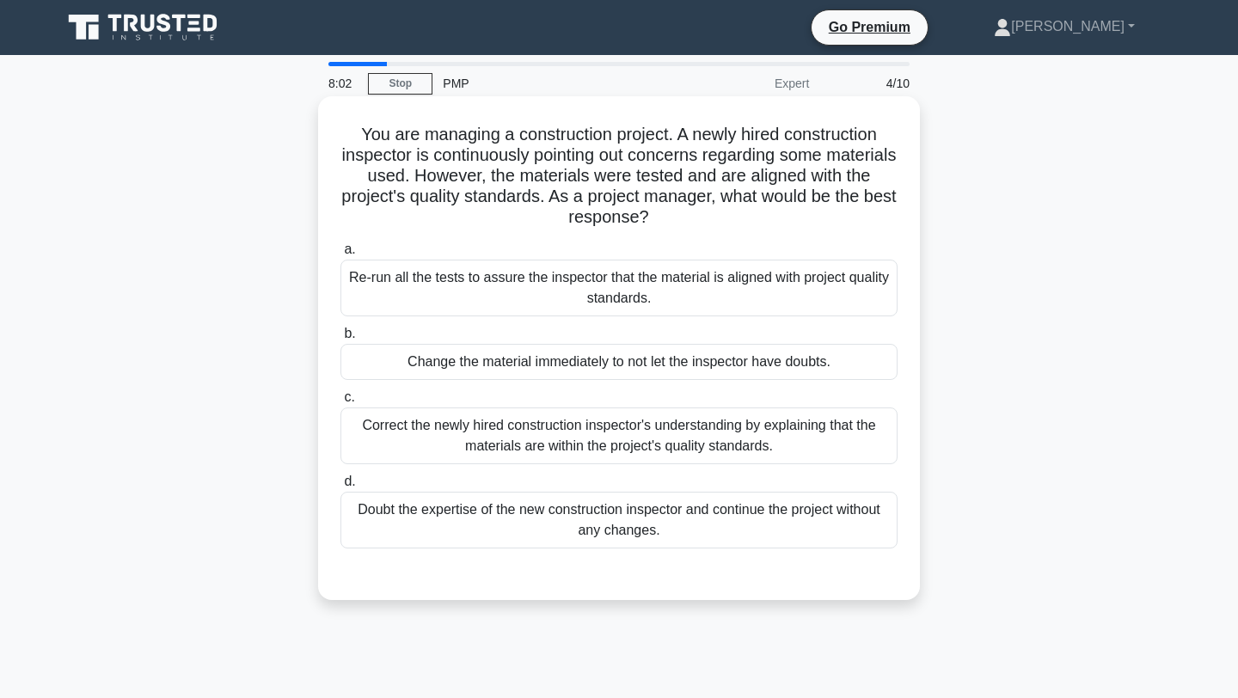
click at [839, 274] on div "Re-run all the tests to assure the inspector that the material is aligned with …" at bounding box center [618, 288] width 557 height 57
click at [340, 255] on input "a. Re-run all the tests to assure the inspector that the material is aligned wi…" at bounding box center [340, 249] width 0 height 11
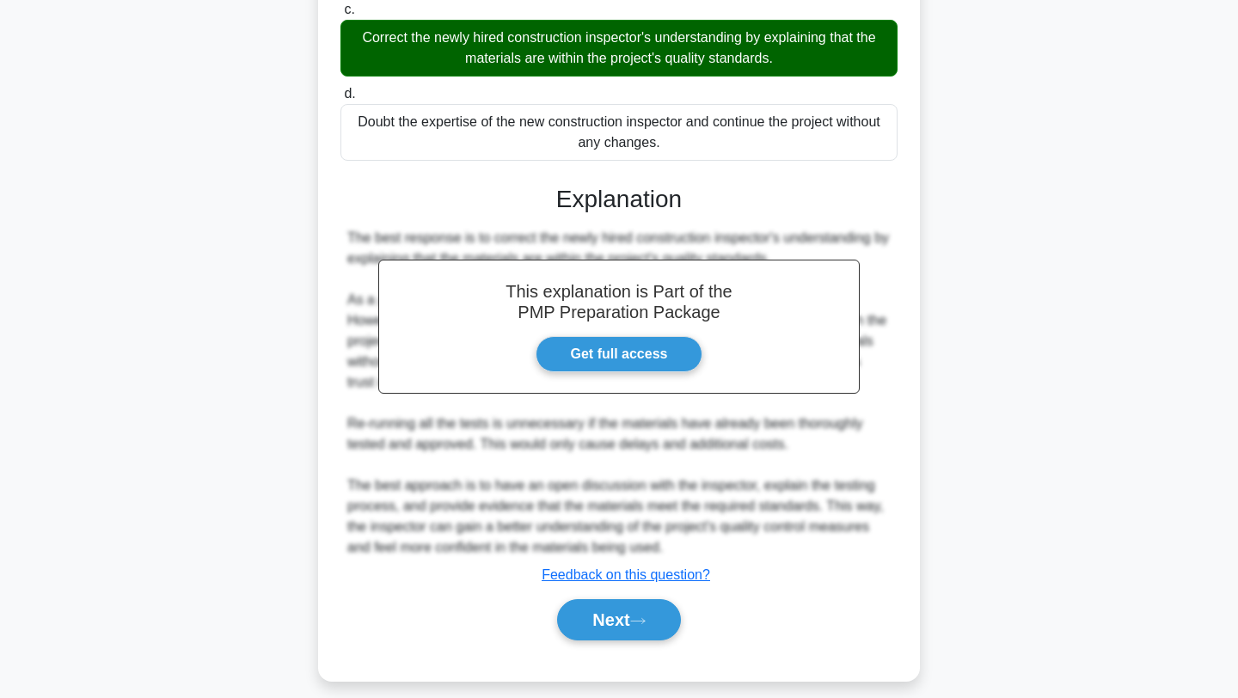
scroll to position [393, 0]
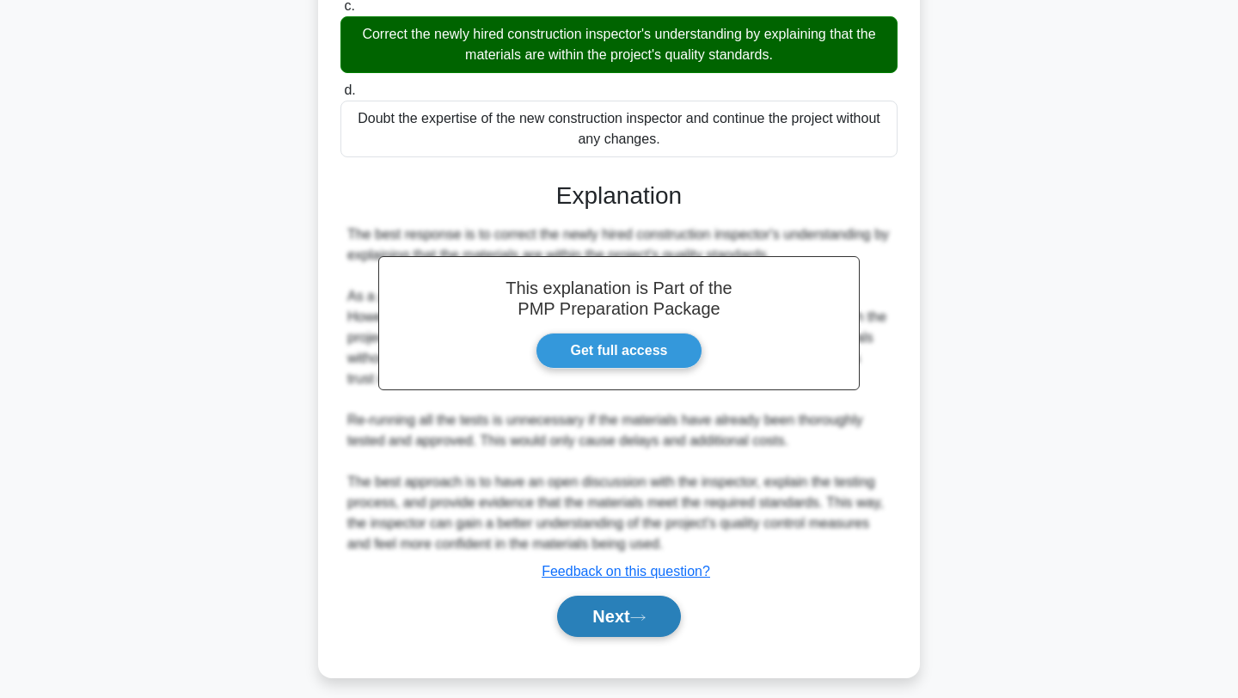
click at [598, 622] on button "Next" at bounding box center [618, 616] width 123 height 41
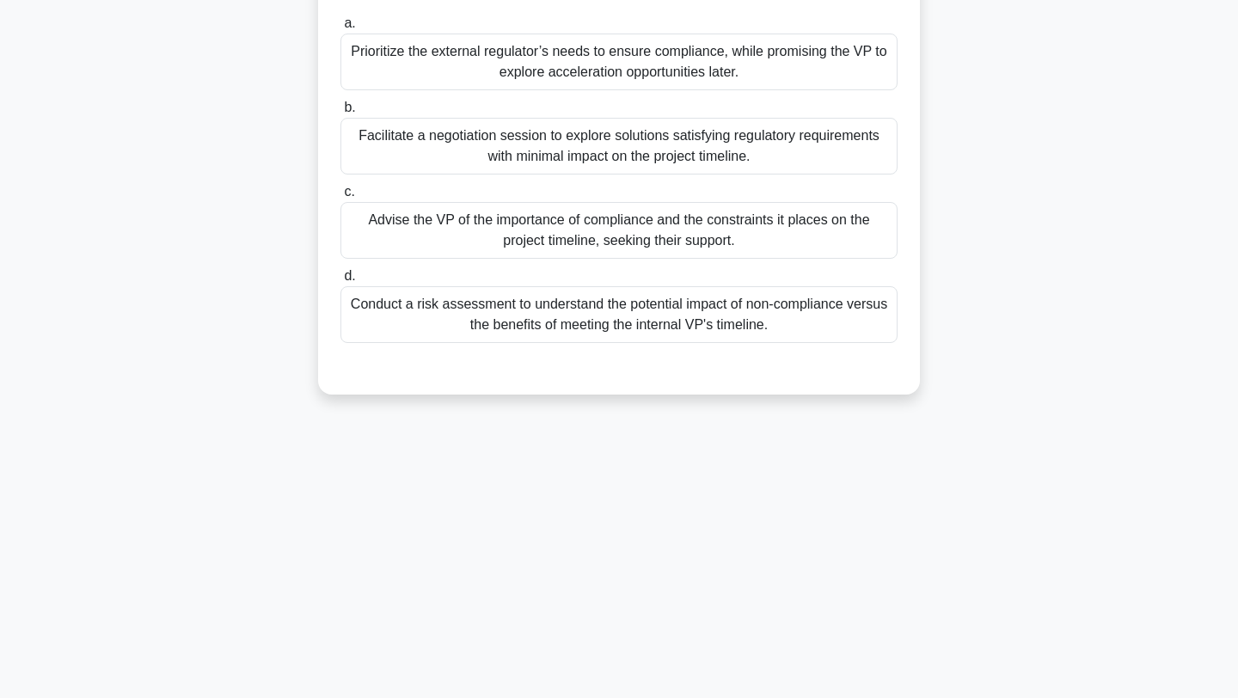
scroll to position [0, 0]
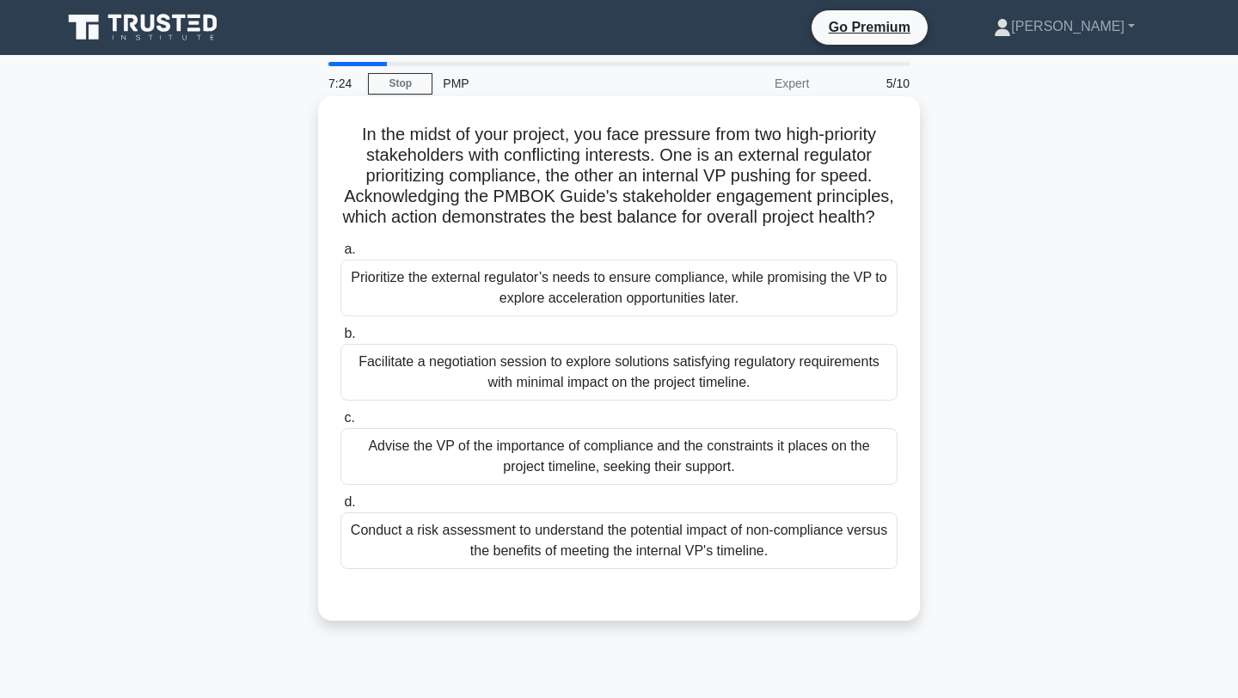
click at [780, 367] on div "Facilitate a negotiation session to explore solutions satisfying regulatory req…" at bounding box center [618, 372] width 557 height 57
click at [340, 340] on input "b. Facilitate a negotiation session to explore solutions satisfying regulatory …" at bounding box center [340, 333] width 0 height 11
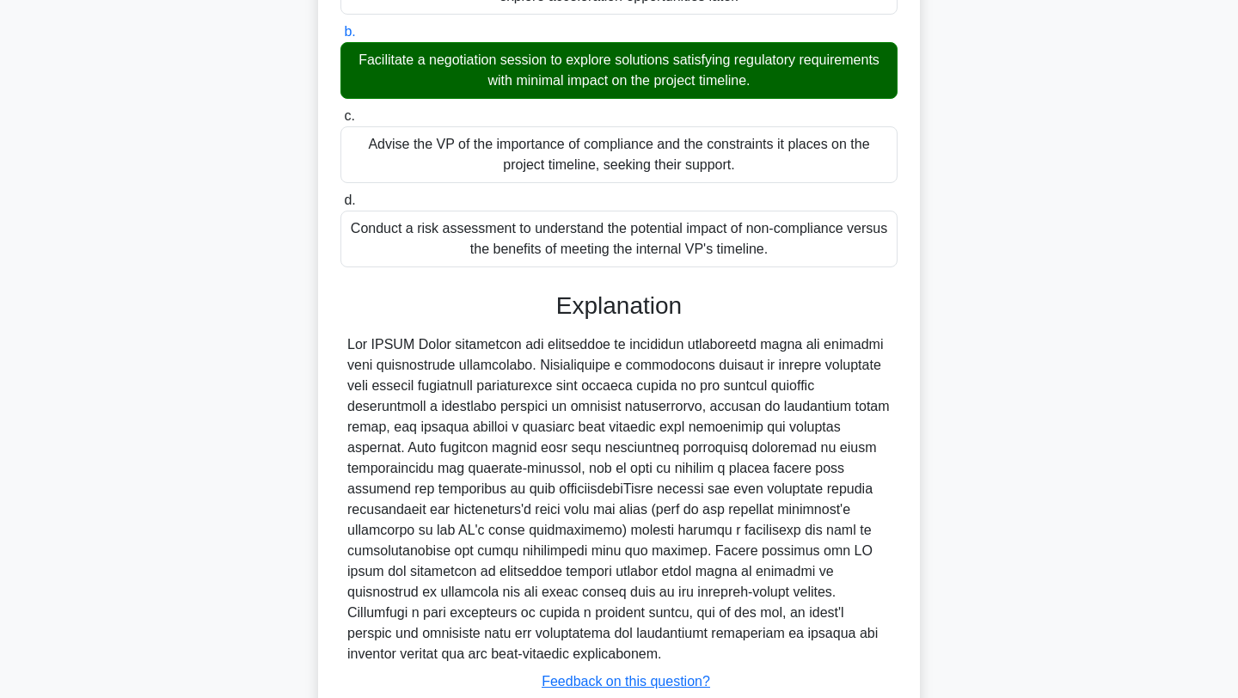
scroll to position [424, 0]
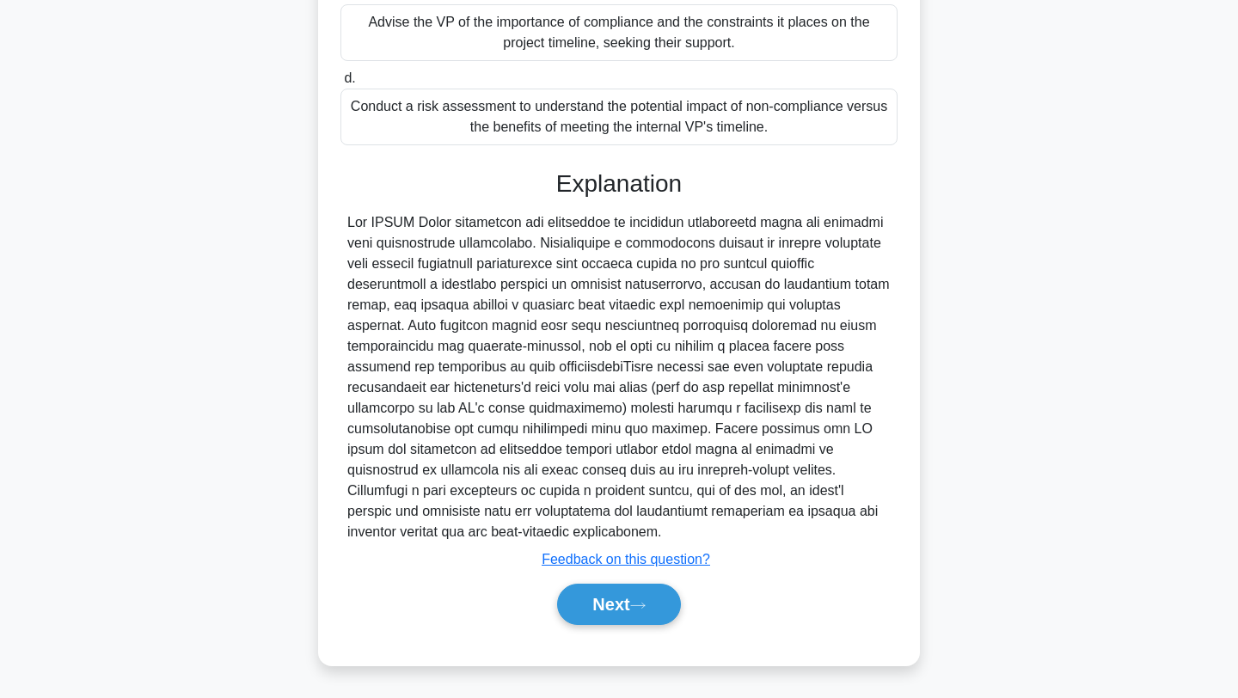
drag, startPoint x: 579, startPoint y: 242, endPoint x: 579, endPoint y: 305, distance: 62.8
click at [579, 305] on div at bounding box center [618, 377] width 543 height 330
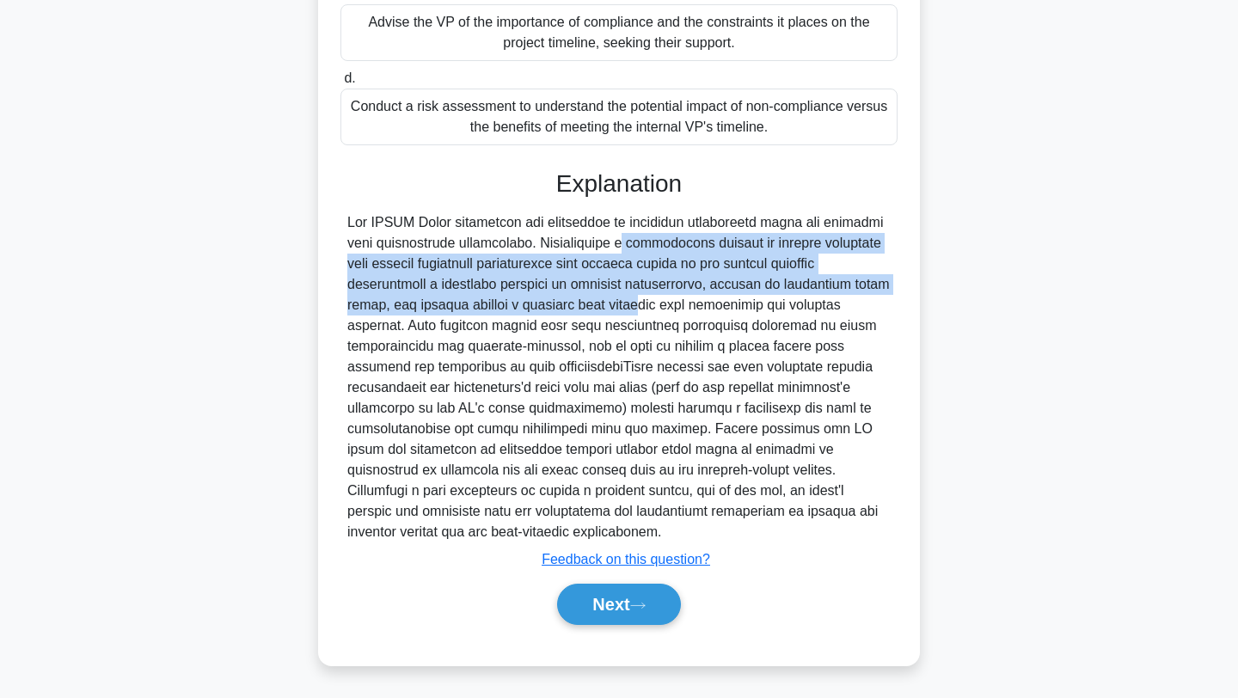
drag, startPoint x: 579, startPoint y: 305, endPoint x: 573, endPoint y: 246, distance: 59.7
click at [573, 247] on div at bounding box center [618, 377] width 543 height 330
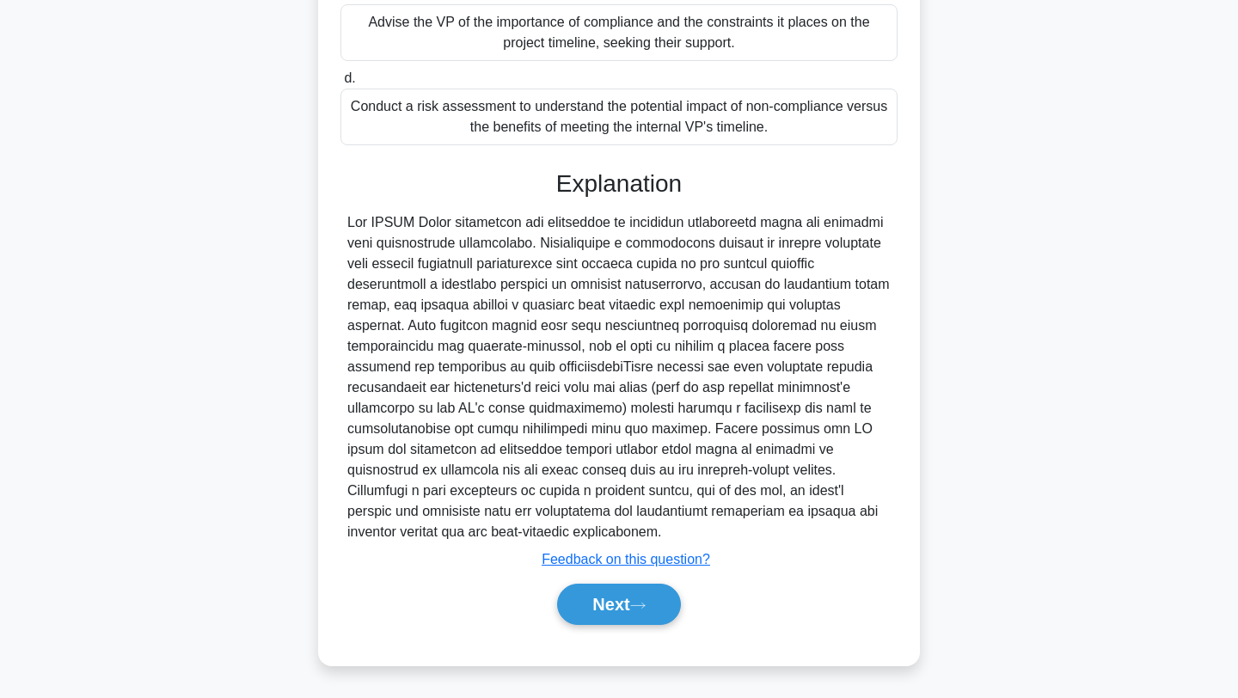
click at [514, 395] on div at bounding box center [618, 377] width 543 height 330
click at [608, 617] on button "Next" at bounding box center [618, 604] width 123 height 41
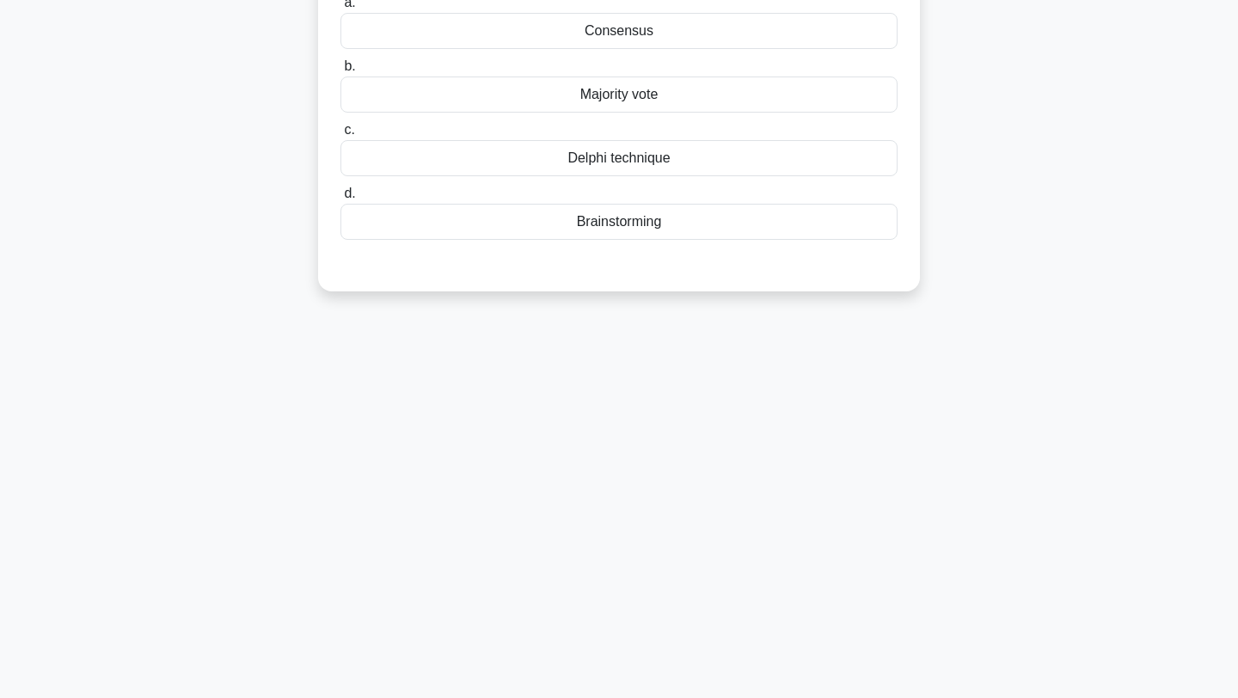
scroll to position [0, 0]
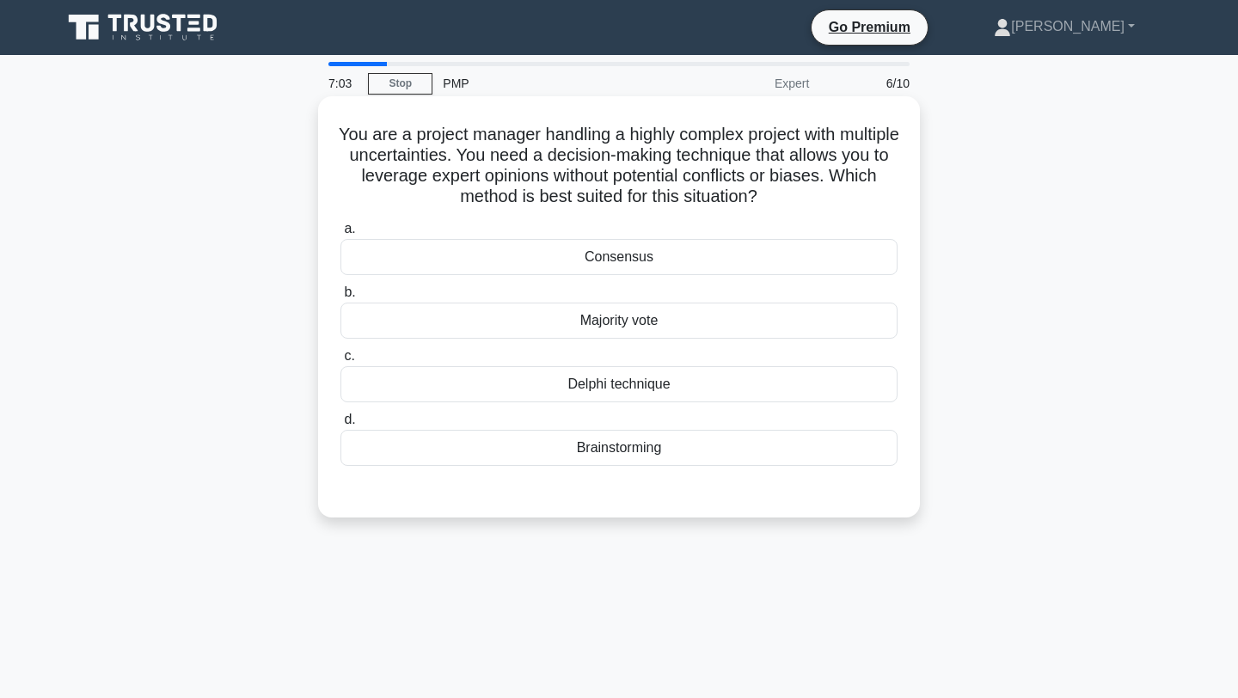
click at [793, 383] on div "Delphi technique" at bounding box center [618, 384] width 557 height 36
click at [340, 362] on input "c. Delphi technique" at bounding box center [340, 356] width 0 height 11
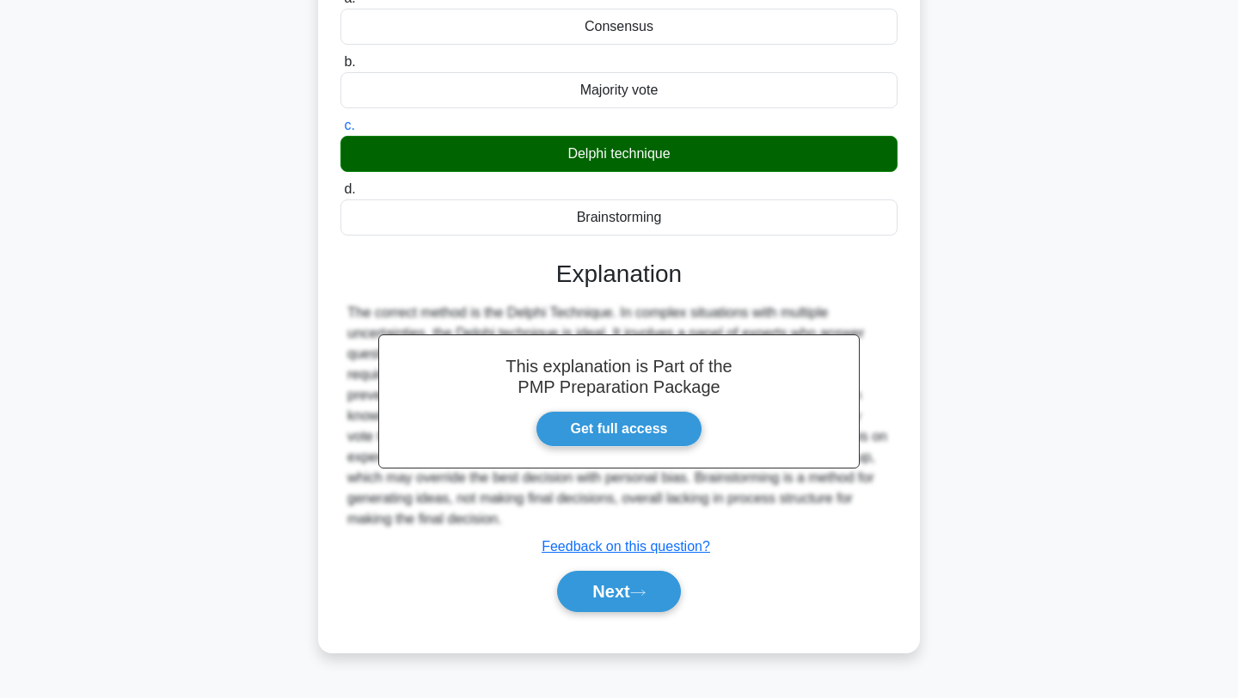
scroll to position [37, 0]
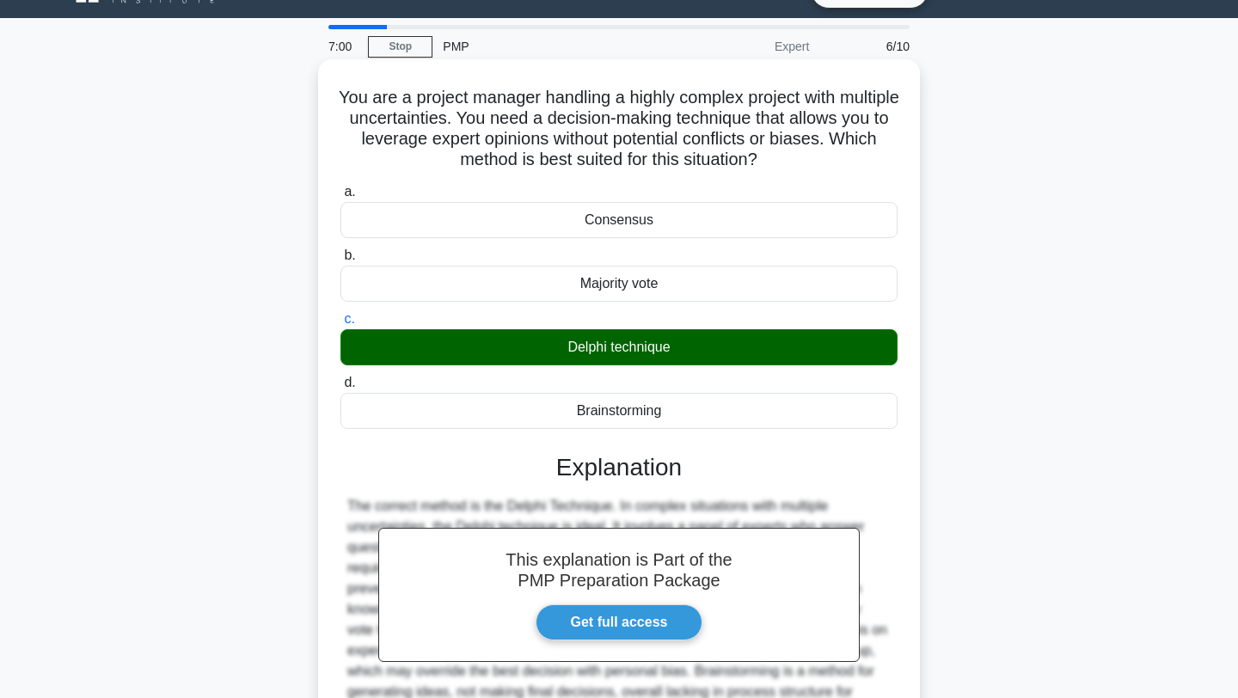
drag, startPoint x: 918, startPoint y: 358, endPoint x: 550, endPoint y: 352, distance: 368.0
click at [550, 352] on div "You are a project manager handling a highly complex project with multiple uncer…" at bounding box center [619, 452] width 602 height 787
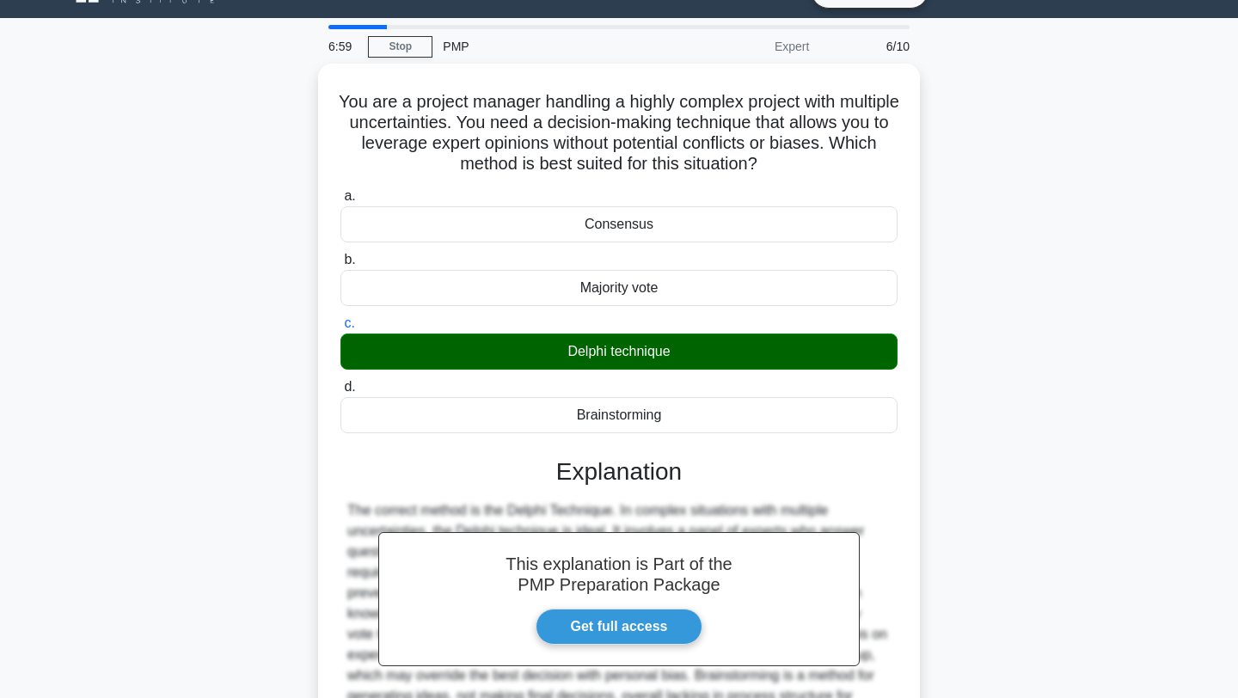
copy div "Delphi technique"
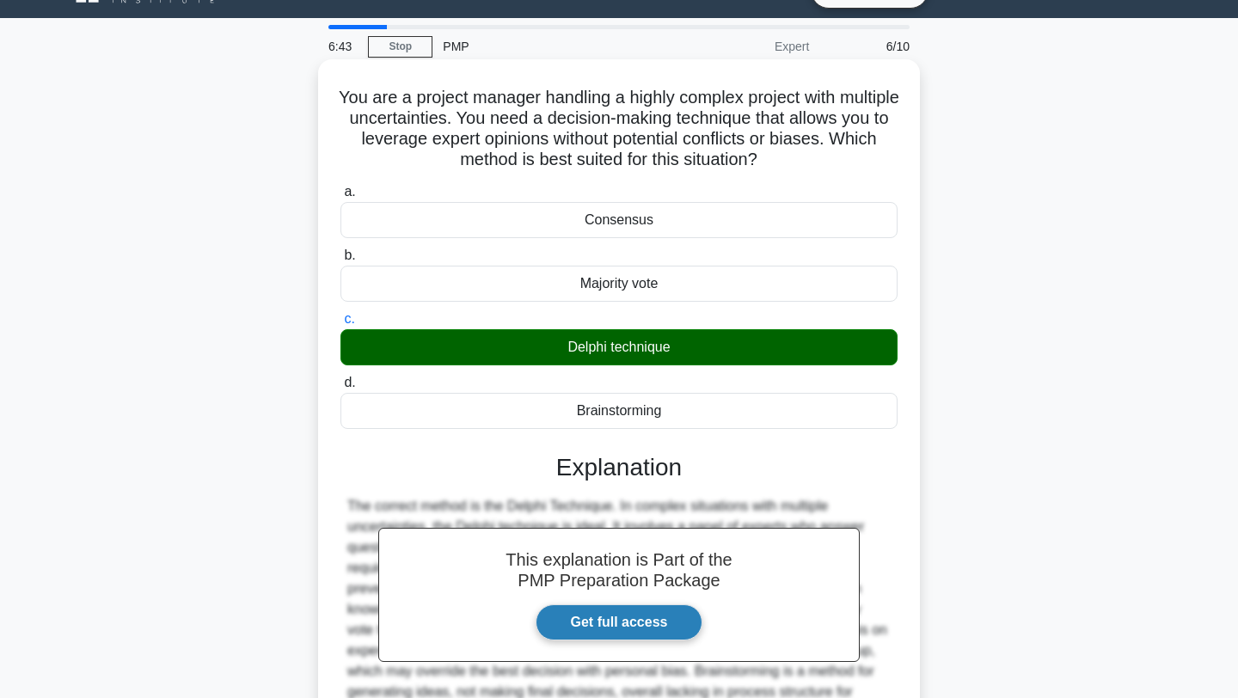
scroll to position [230, 0]
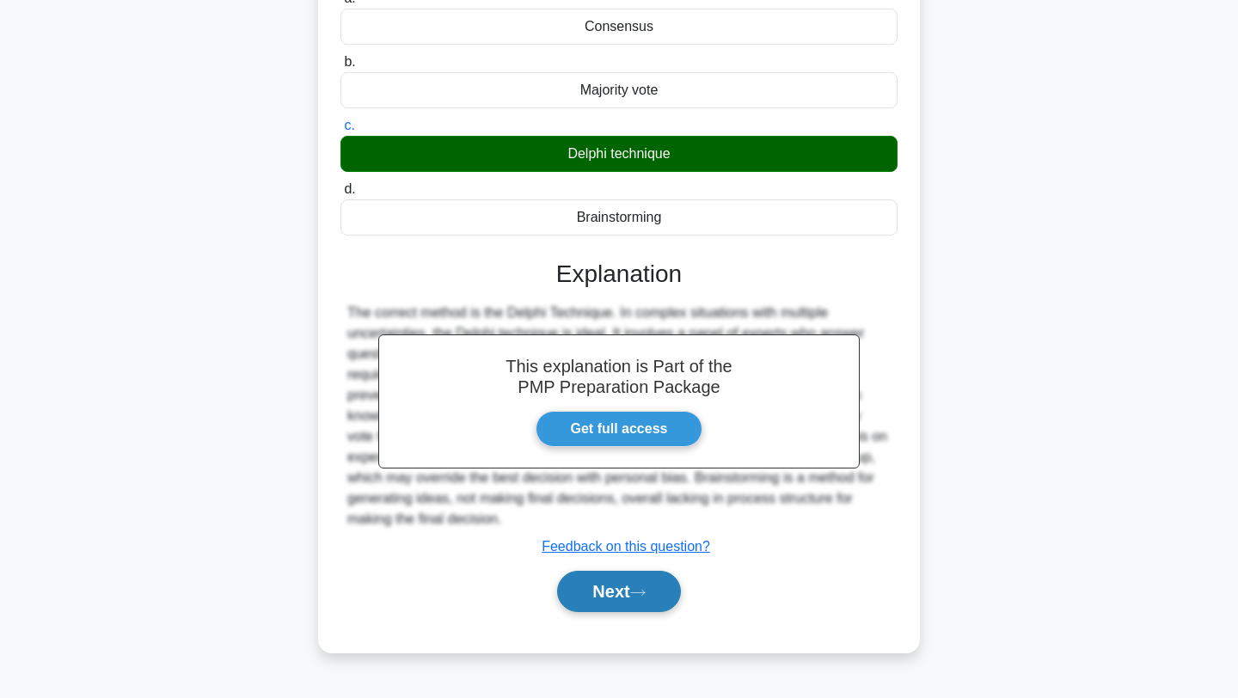
click at [599, 585] on button "Next" at bounding box center [618, 591] width 123 height 41
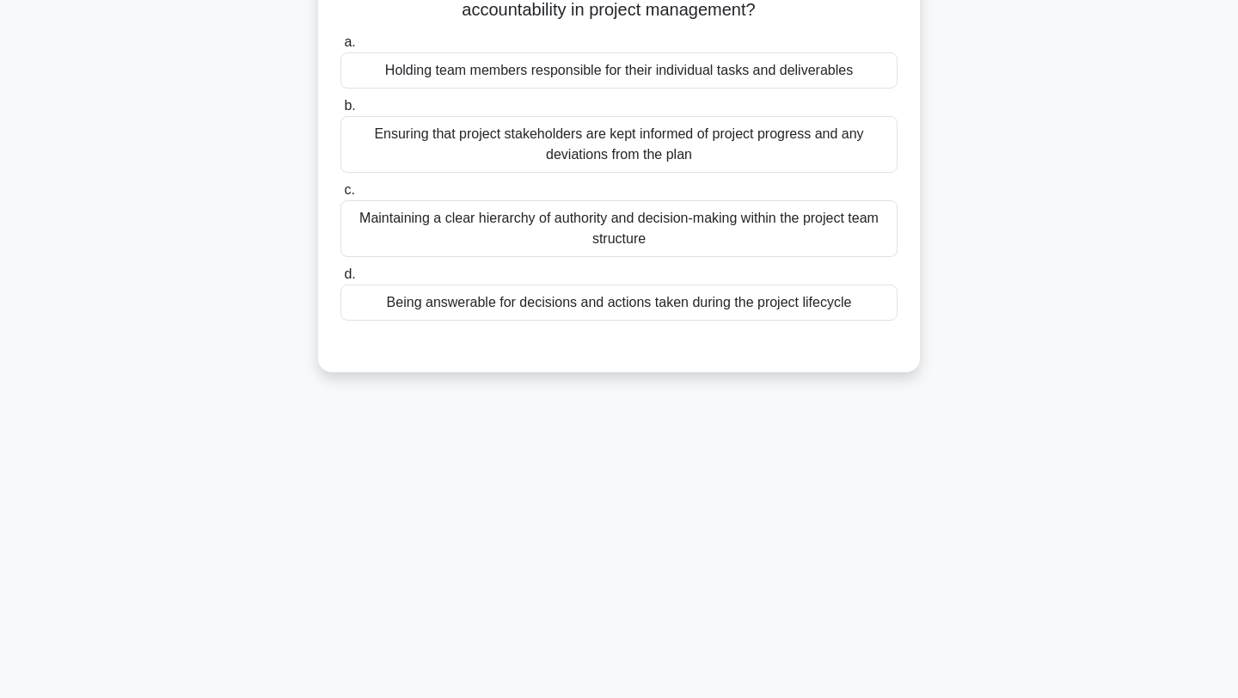
scroll to position [0, 0]
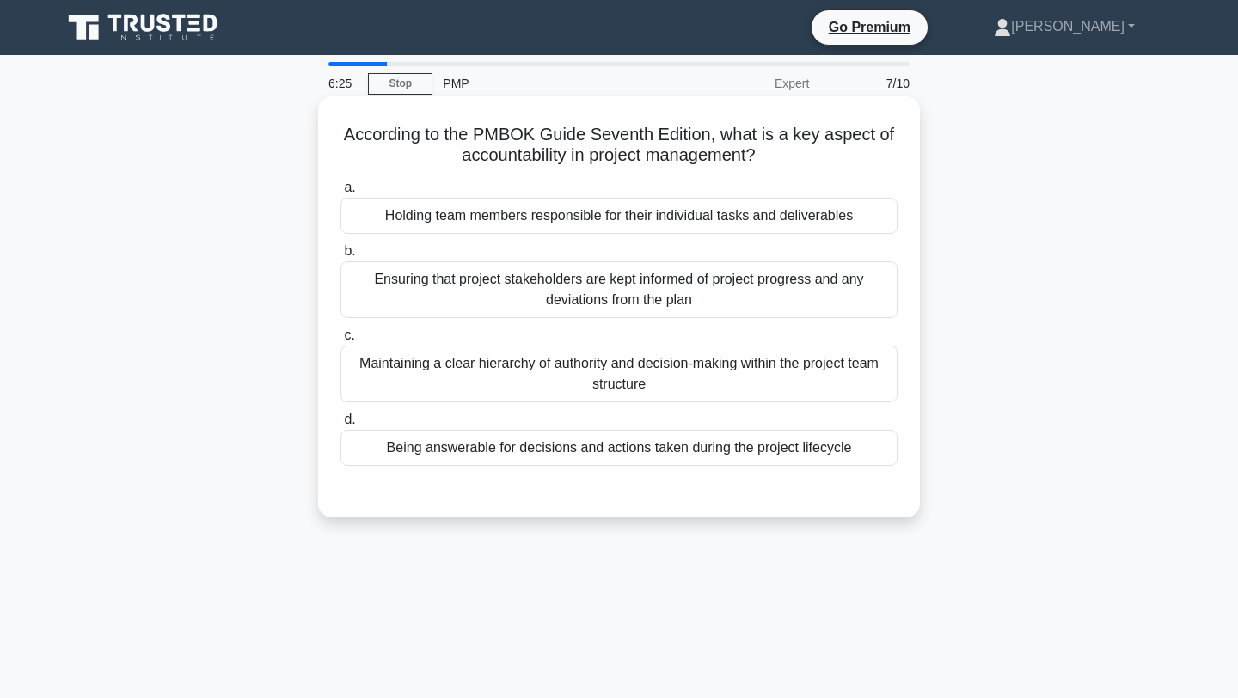
click at [653, 458] on div "Being answerable for decisions and actions taken during the project lifecycle" at bounding box center [618, 448] width 557 height 36
click at [340, 426] on input "d. Being answerable for decisions and actions taken during the project lifecycle" at bounding box center [340, 419] width 0 height 11
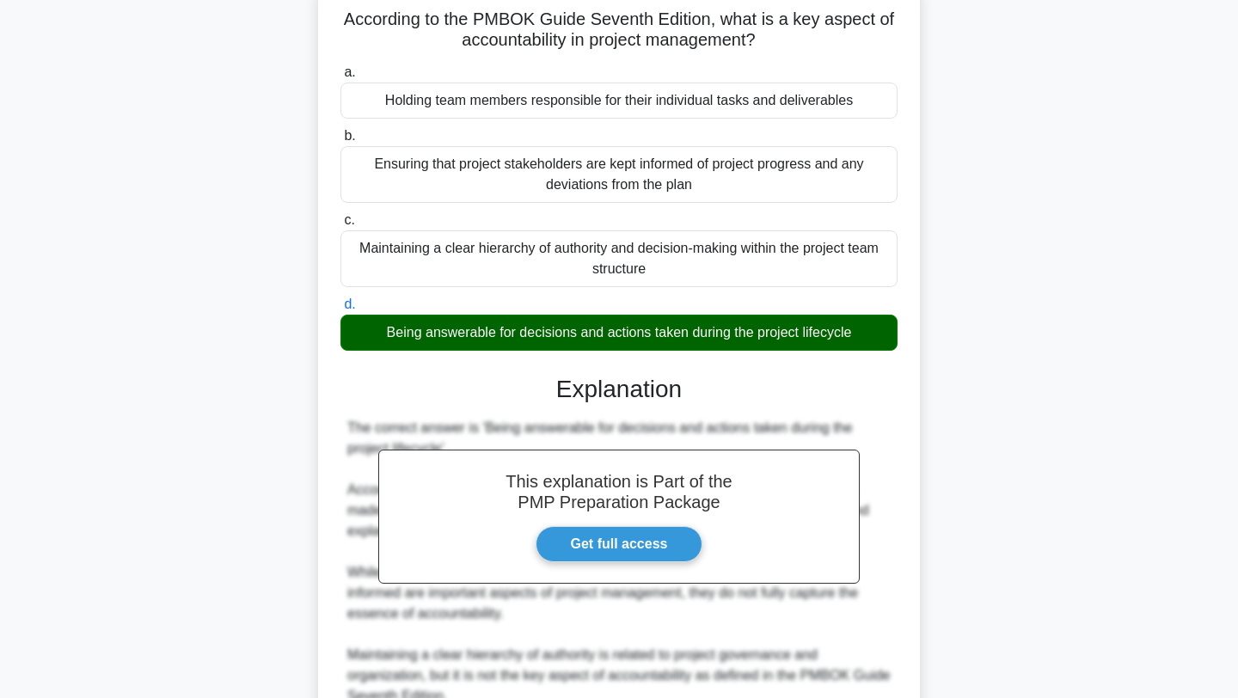
scroll to position [279, 0]
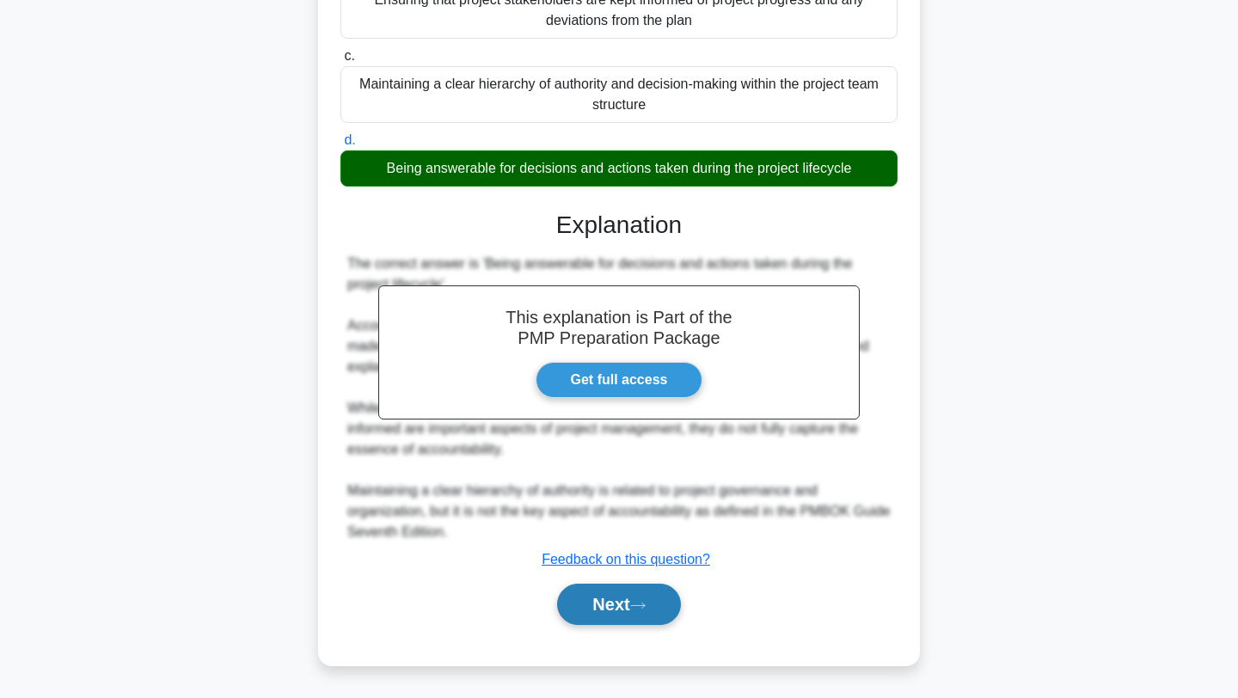
click at [615, 604] on button "Next" at bounding box center [618, 604] width 123 height 41
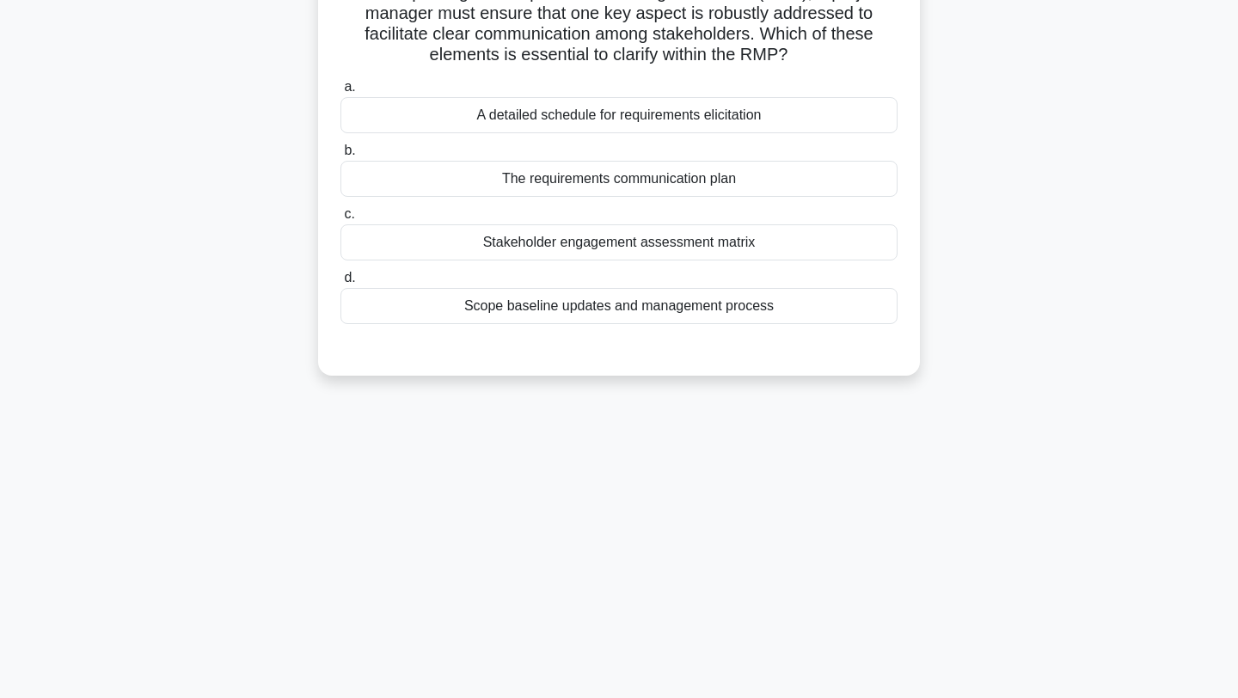
scroll to position [0, 0]
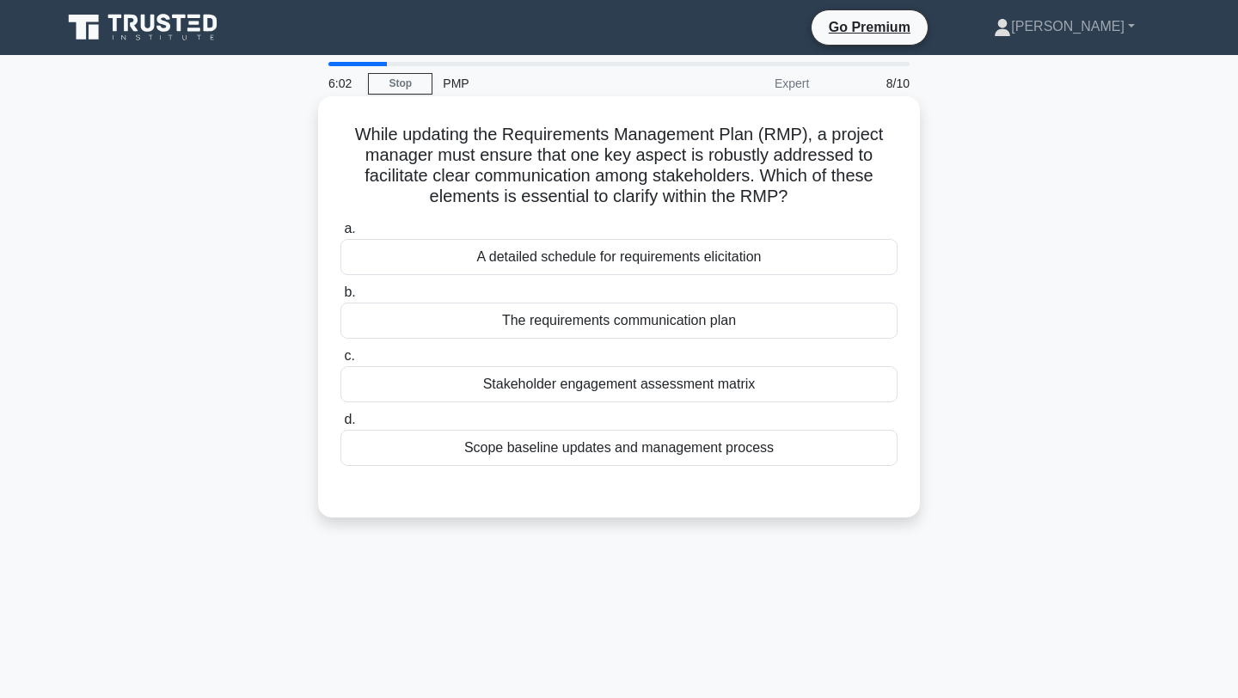
click at [819, 320] on div "The requirements communication plan" at bounding box center [618, 321] width 557 height 36
click at [340, 298] on input "b. The requirements communication plan" at bounding box center [340, 292] width 0 height 11
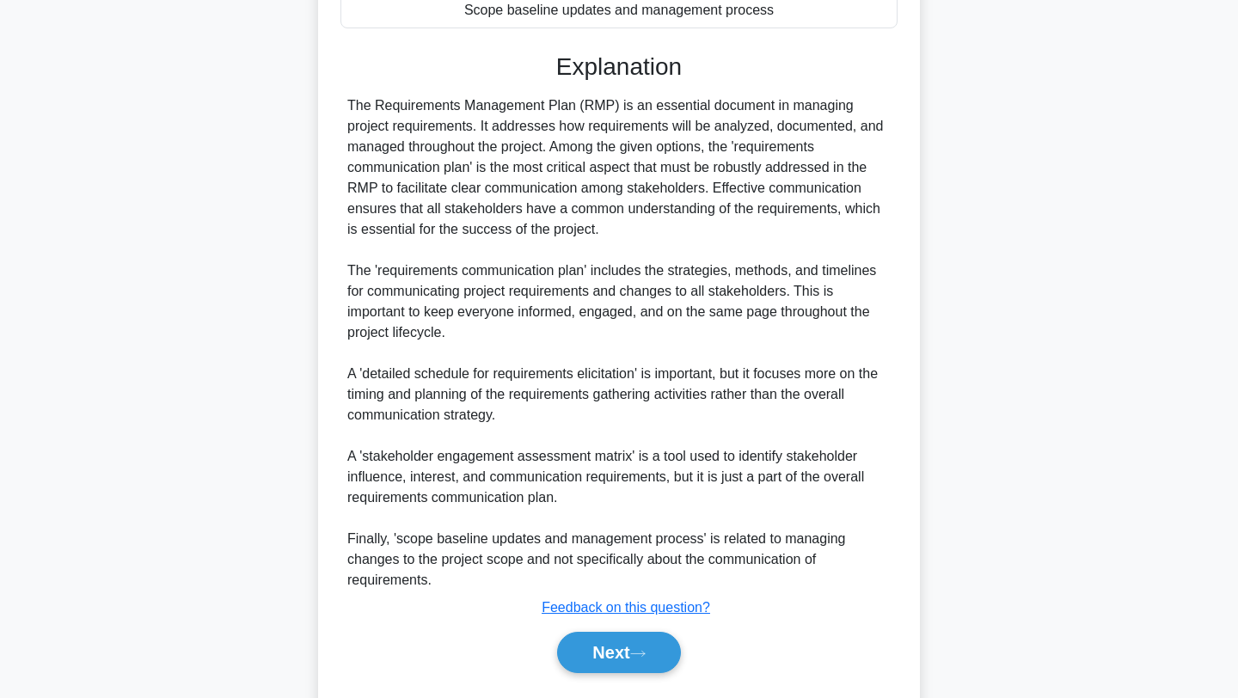
scroll to position [445, 0]
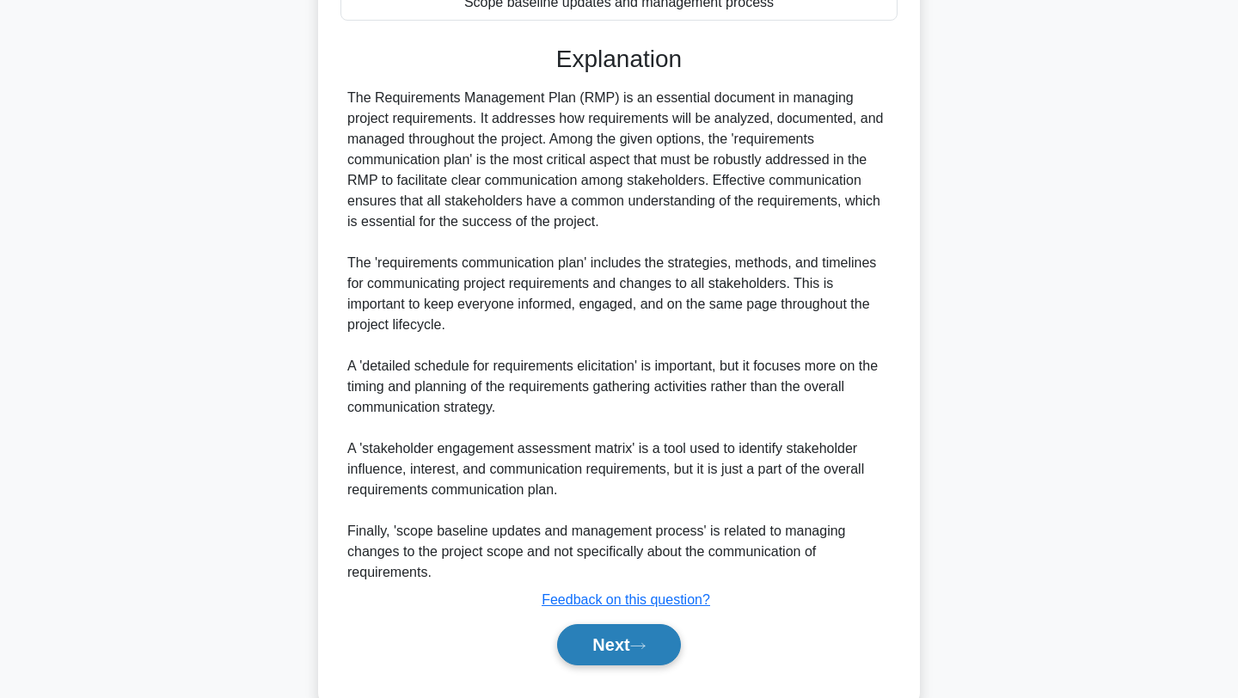
click at [625, 642] on button "Next" at bounding box center [618, 644] width 123 height 41
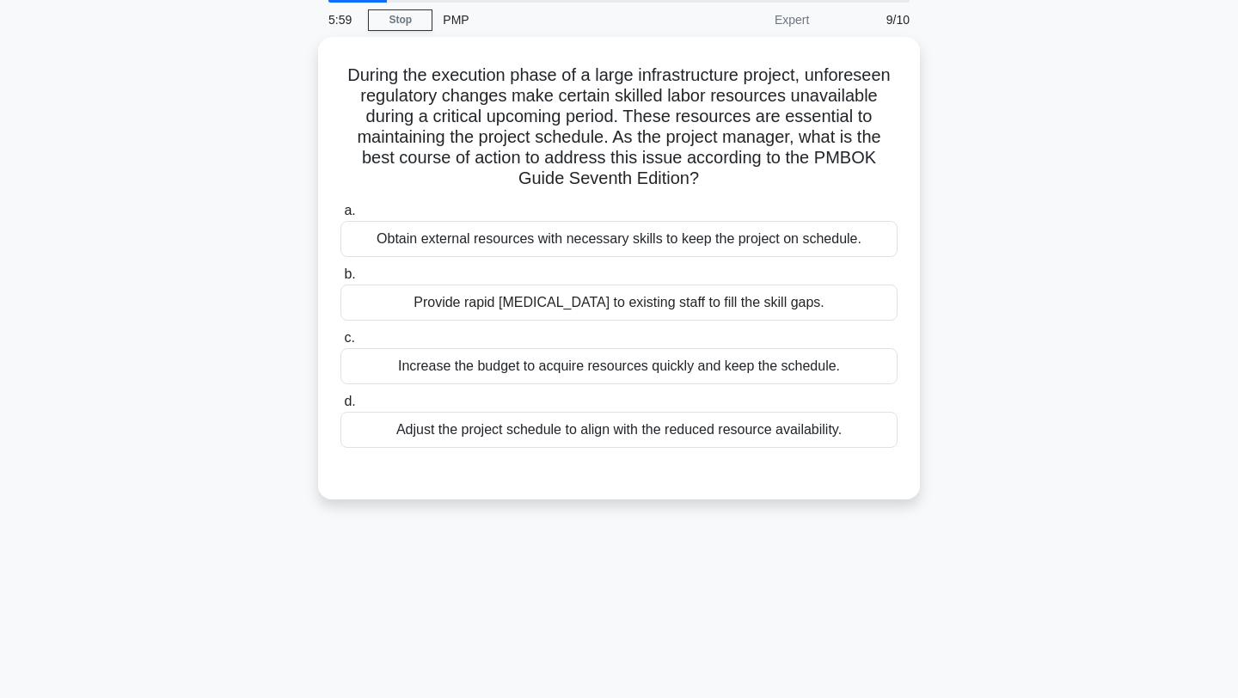
scroll to position [0, 0]
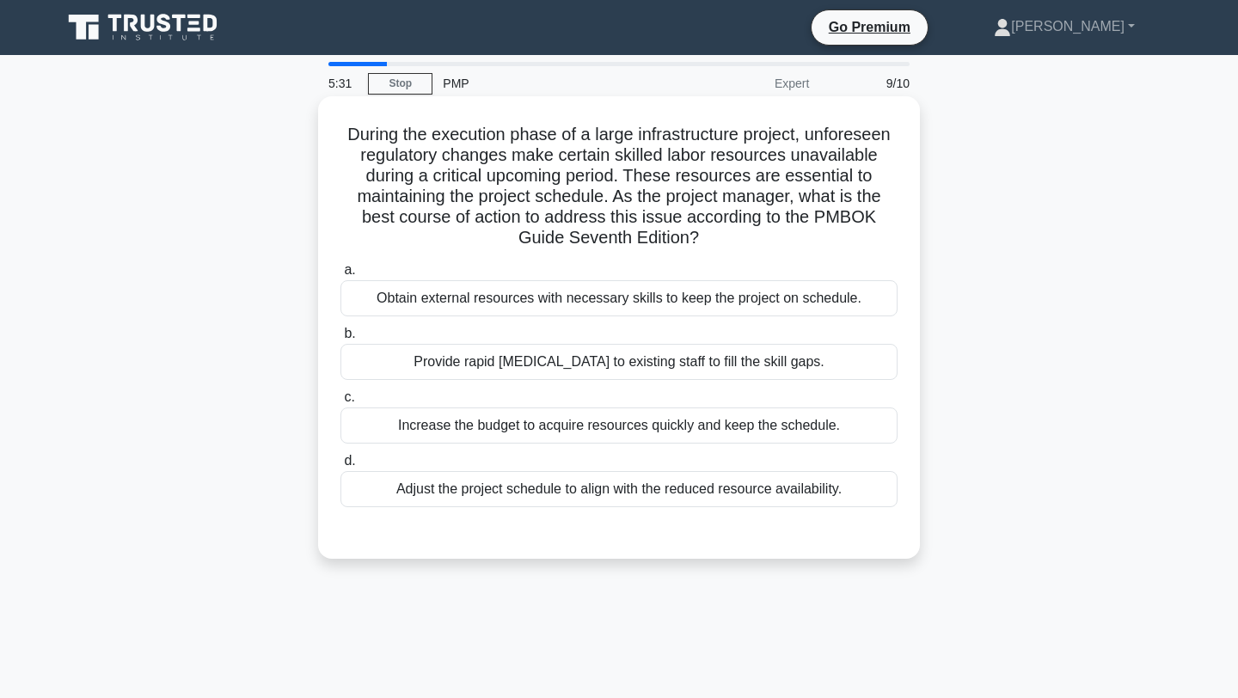
click at [787, 295] on div "Obtain external resources with necessary skills to keep the project on schedule." at bounding box center [618, 298] width 557 height 36
click at [340, 276] on input "a. Obtain external resources with necessary skills to keep the project on sched…" at bounding box center [340, 270] width 0 height 11
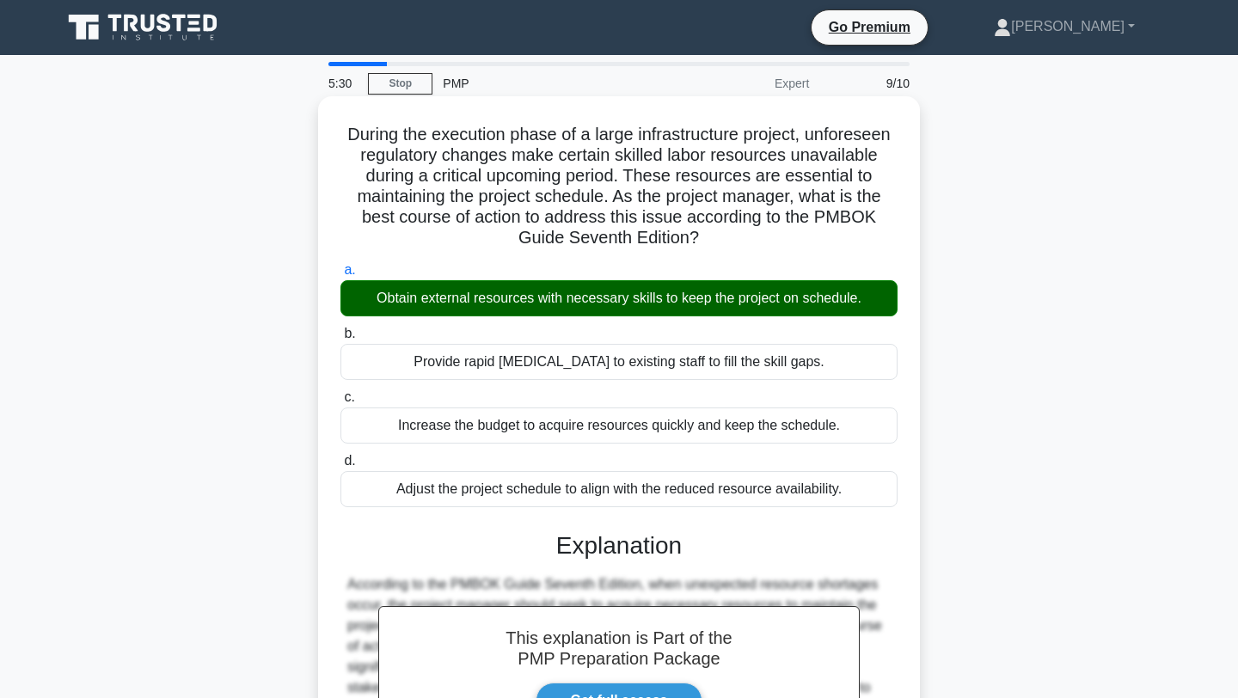
scroll to position [238, 0]
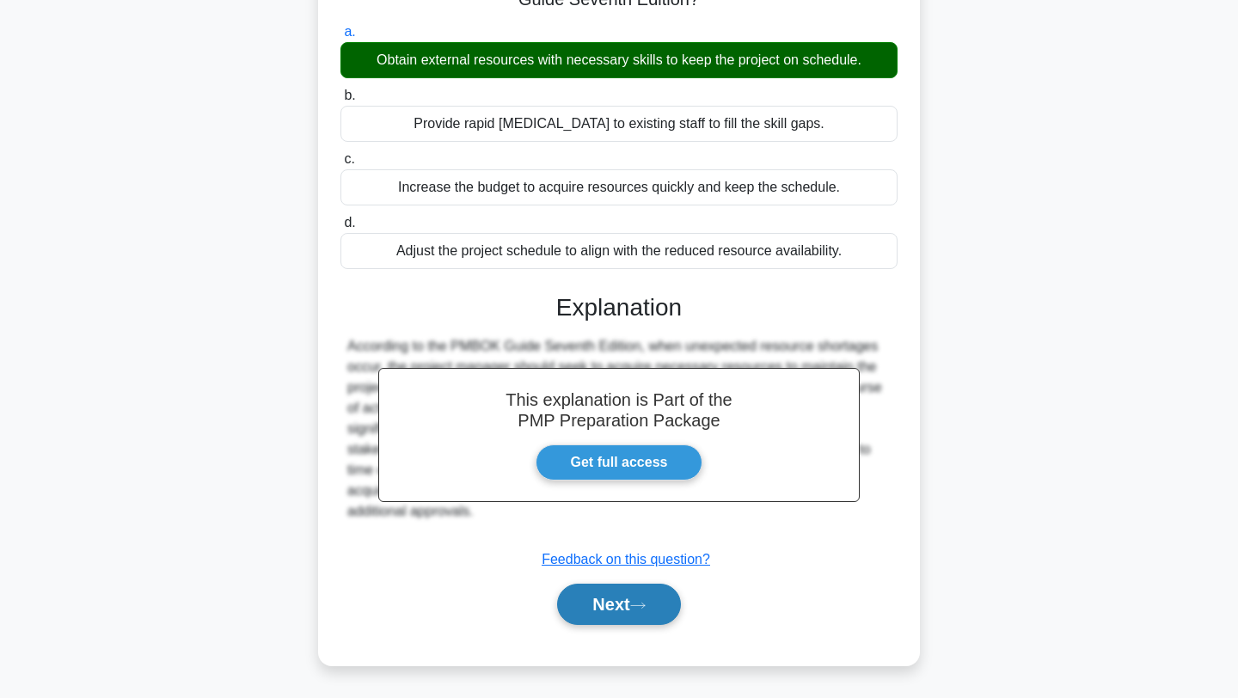
click at [590, 606] on button "Next" at bounding box center [618, 604] width 123 height 41
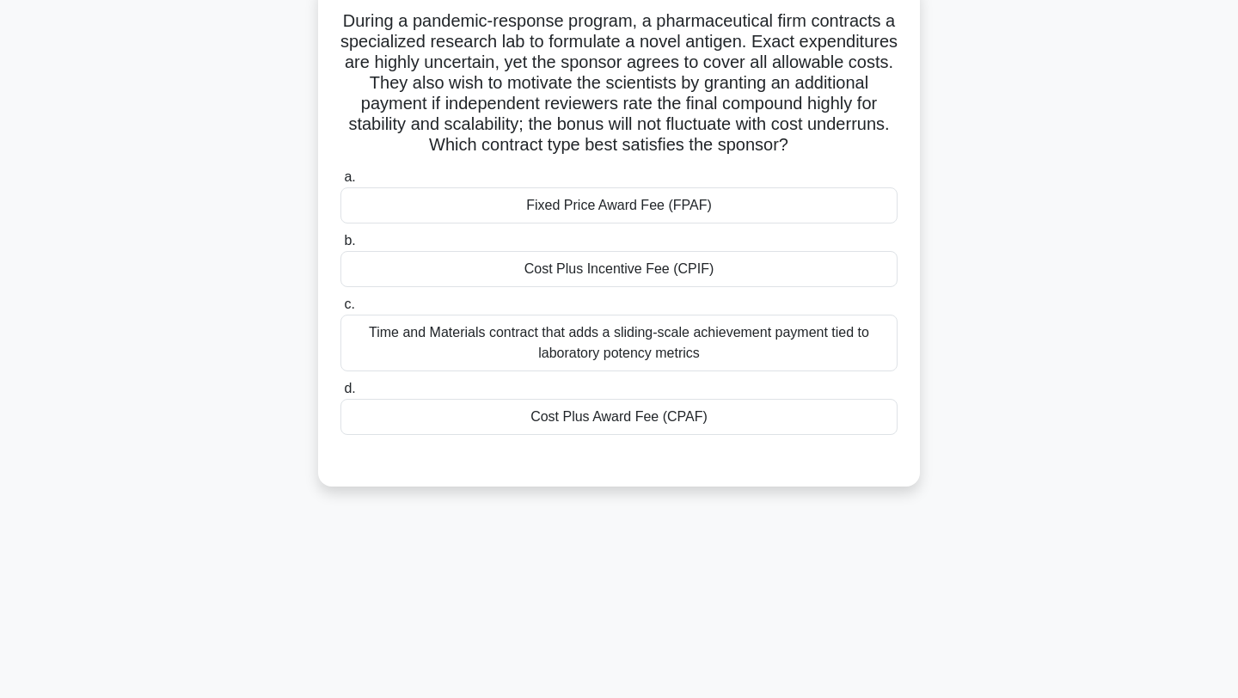
scroll to position [0, 0]
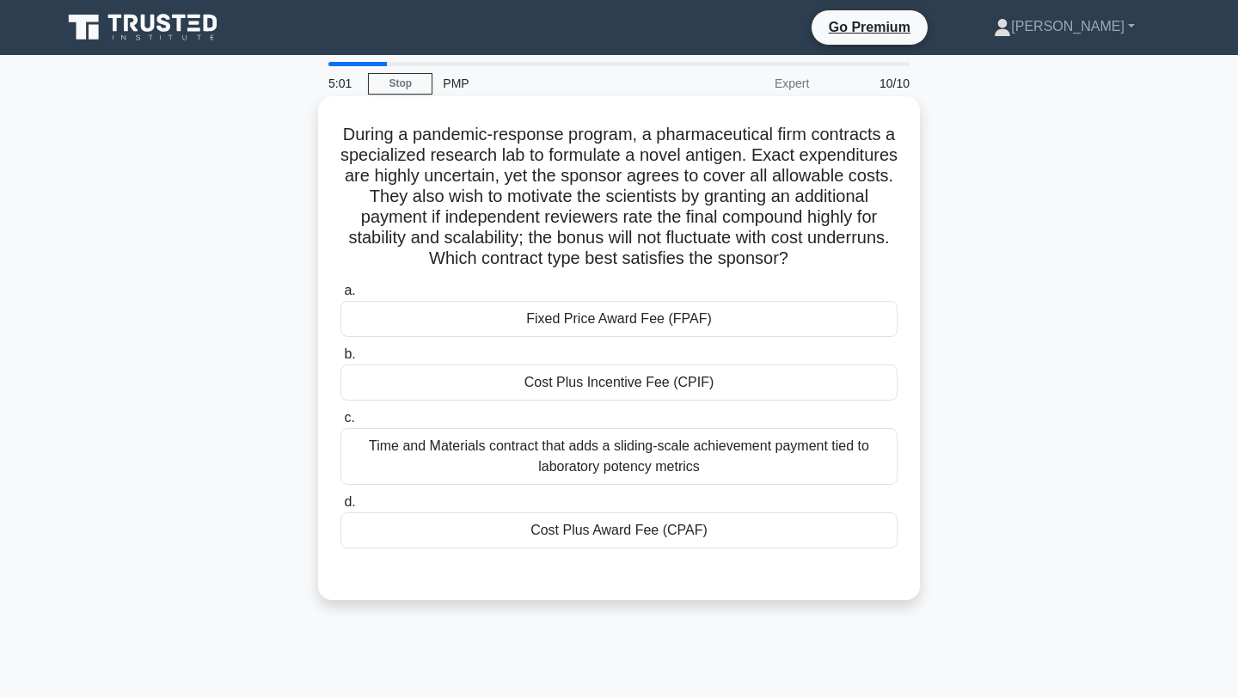
click at [822, 316] on div "Fixed Price Award Fee (FPAF)" at bounding box center [618, 319] width 557 height 36
click at [340, 297] on input "a. Fixed Price Award Fee (FPAF)" at bounding box center [340, 290] width 0 height 11
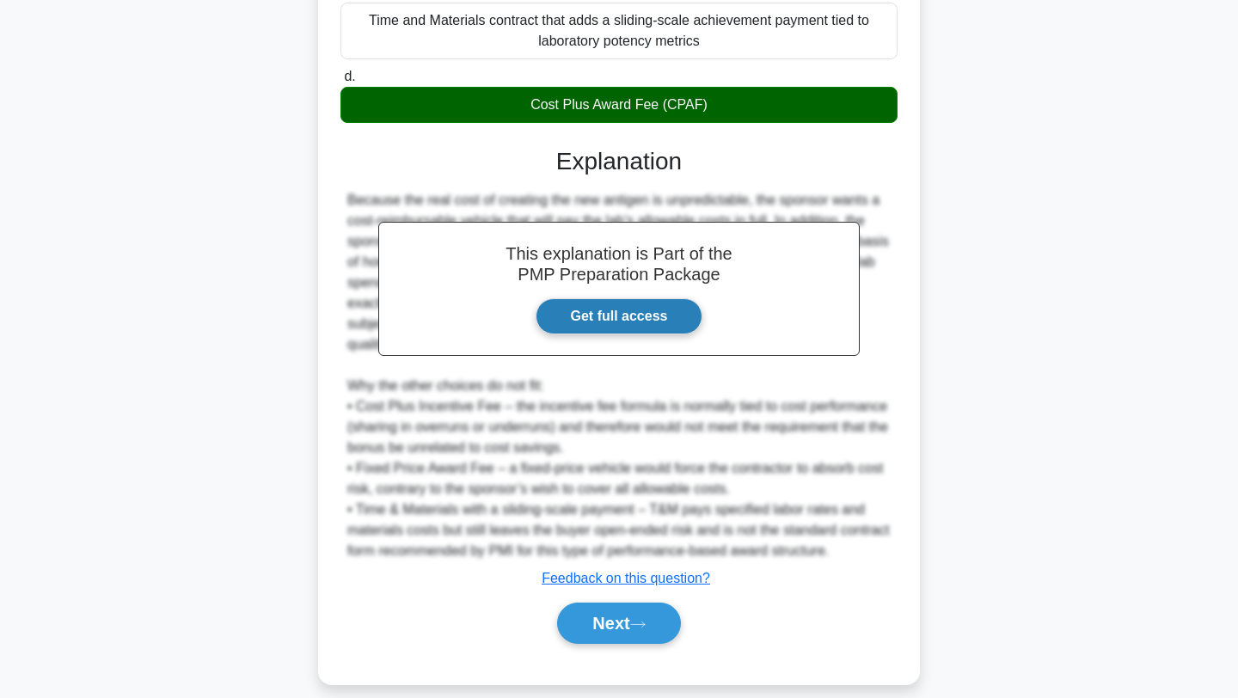
scroll to position [446, 0]
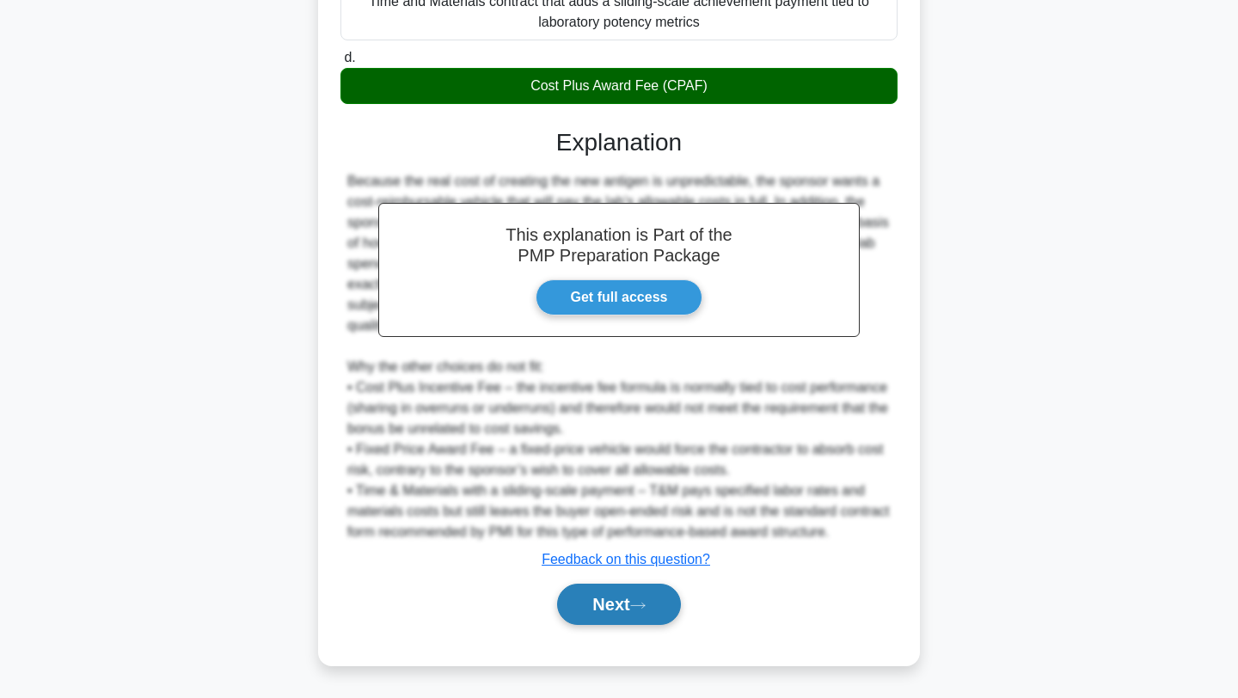
click at [616, 612] on button "Next" at bounding box center [618, 604] width 123 height 41
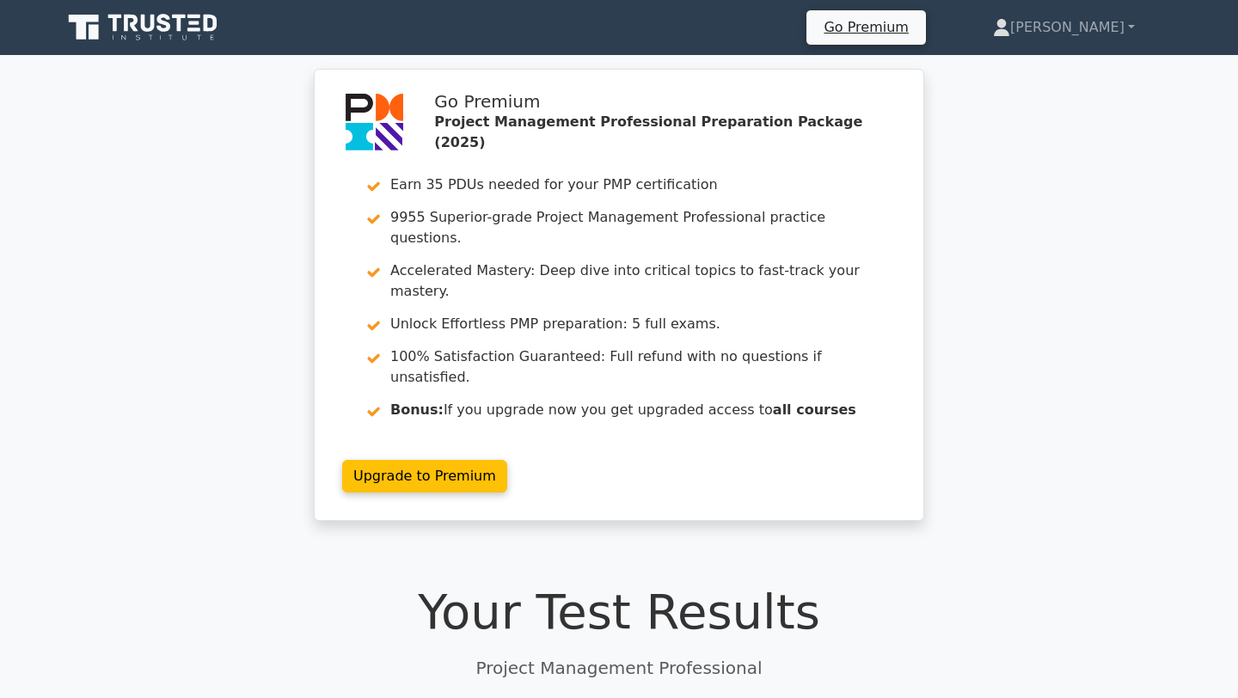
click at [181, 25] on icon at bounding box center [181, 23] width 14 height 17
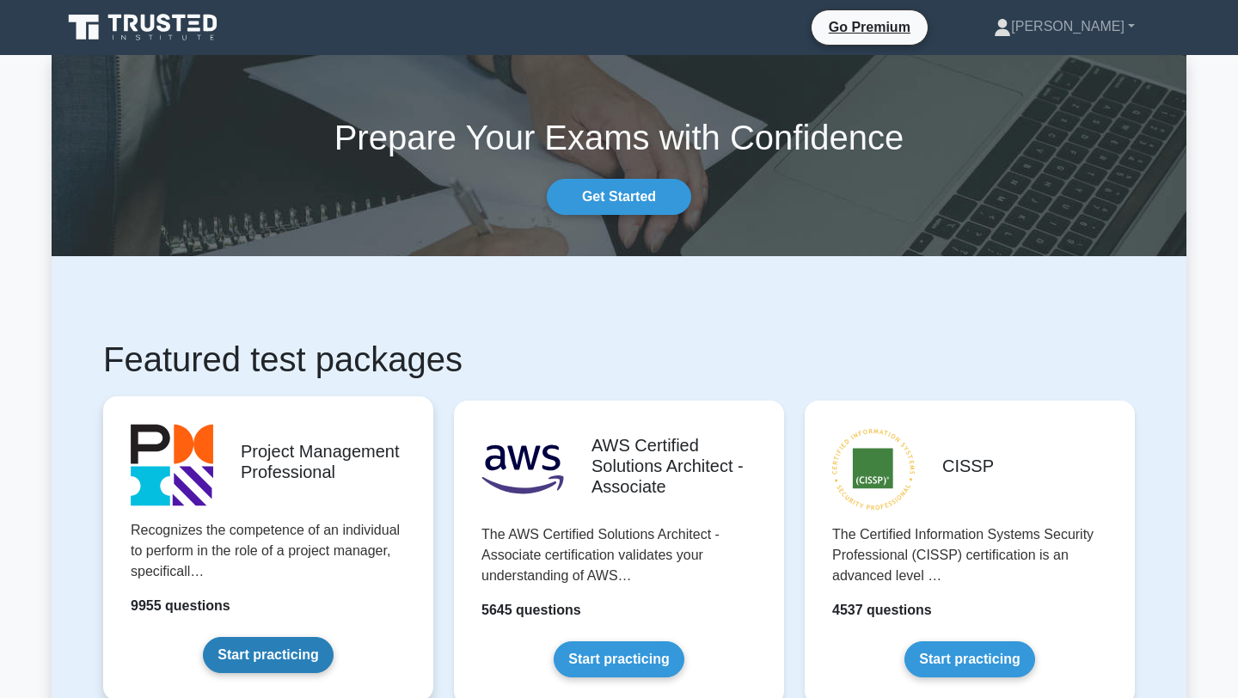
click at [261, 649] on link "Start practicing" at bounding box center [268, 655] width 130 height 36
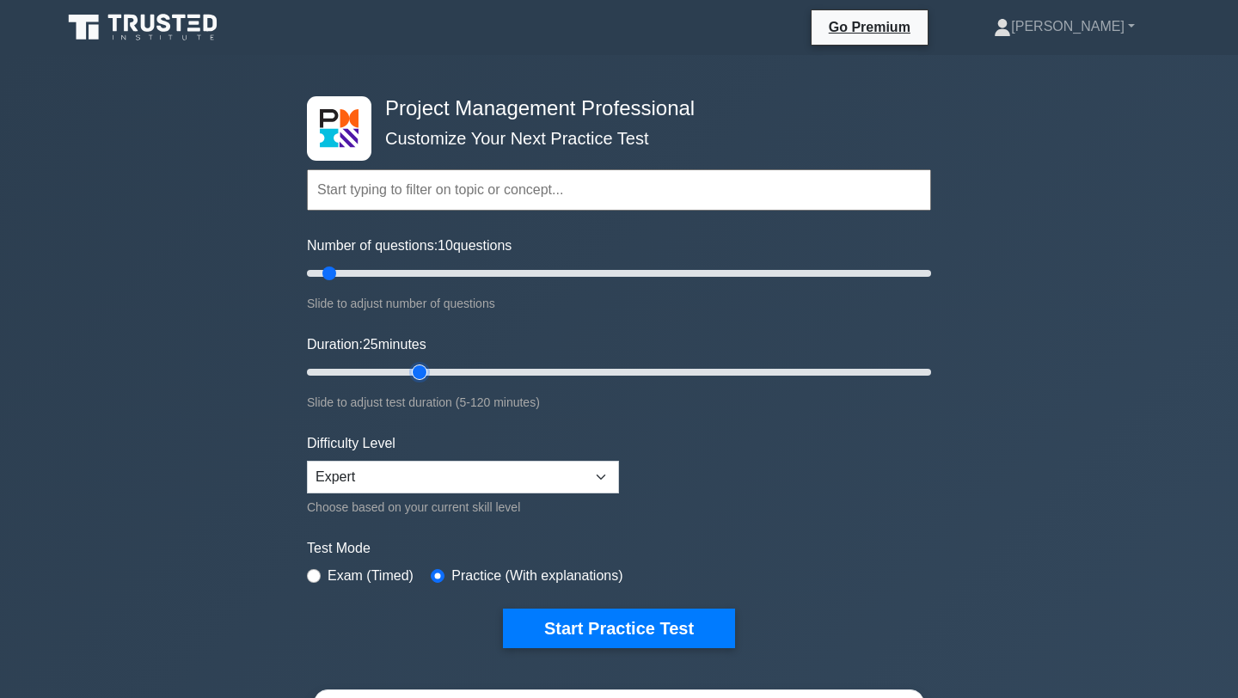
drag, startPoint x: 344, startPoint y: 373, endPoint x: 408, endPoint y: 373, distance: 63.6
type input "25"
click at [408, 373] on input "Duration: 25 minutes" at bounding box center [619, 372] width 624 height 21
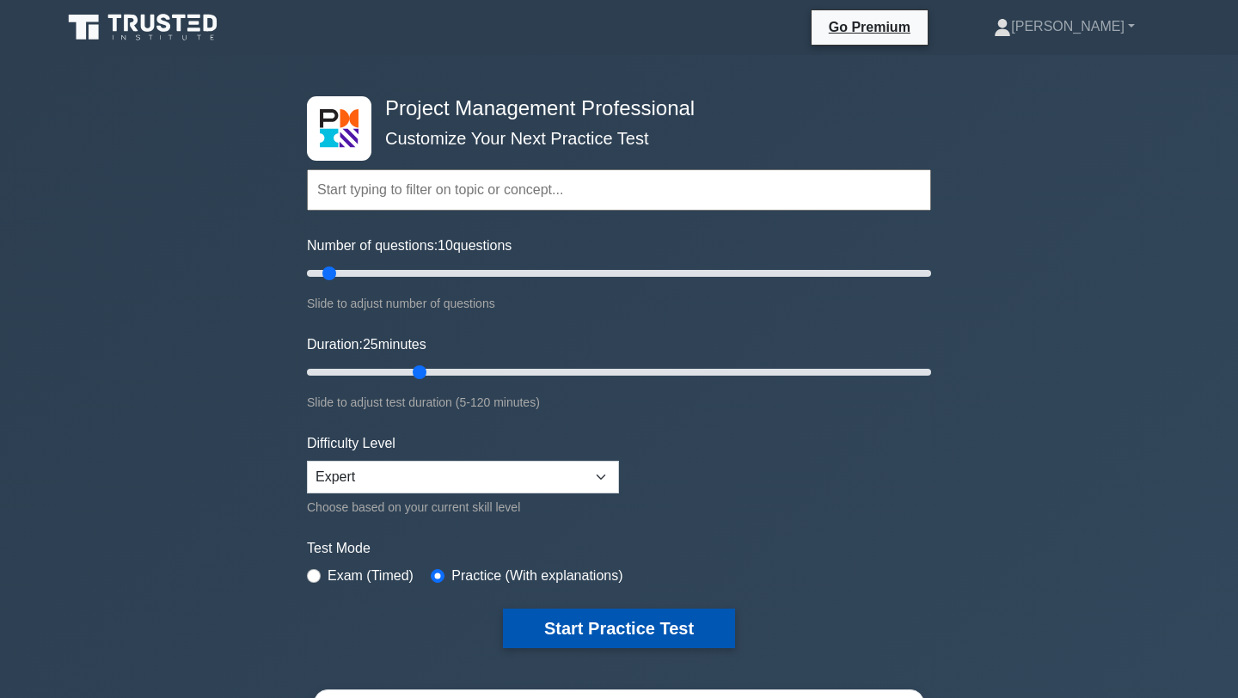
click at [562, 634] on button "Start Practice Test" at bounding box center [619, 629] width 232 height 40
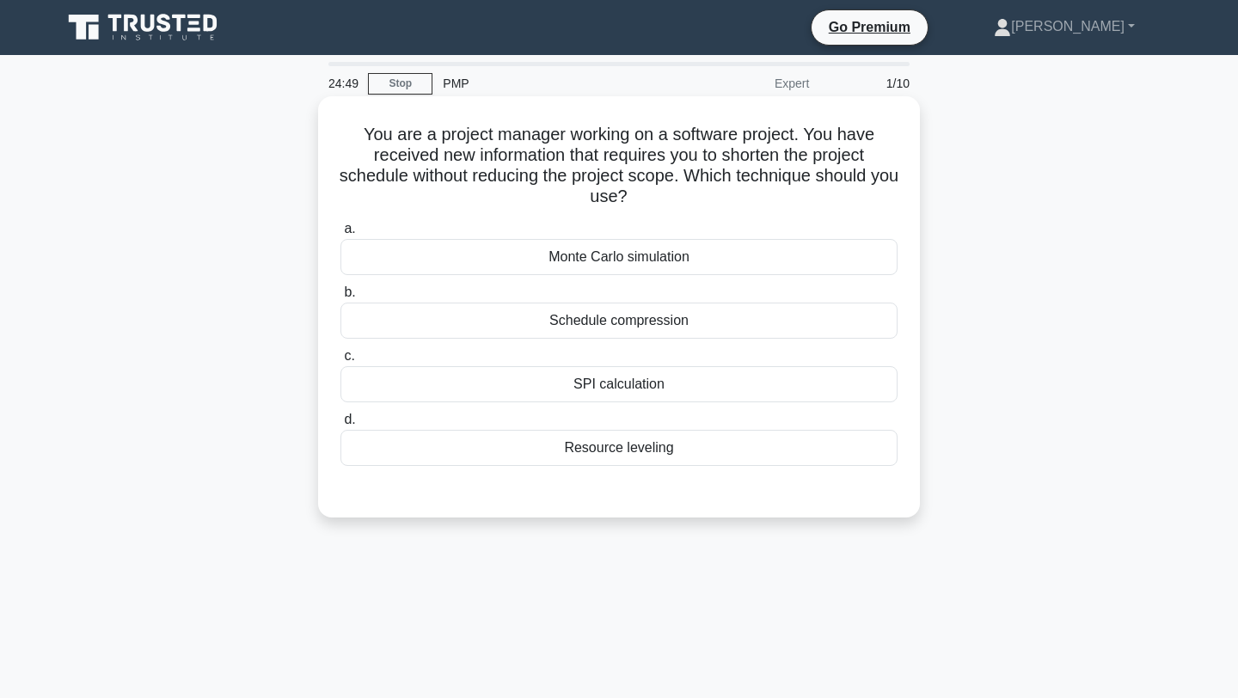
click at [670, 316] on div "Schedule compression" at bounding box center [618, 321] width 557 height 36
click at [340, 298] on input "b. Schedule compression" at bounding box center [340, 292] width 0 height 11
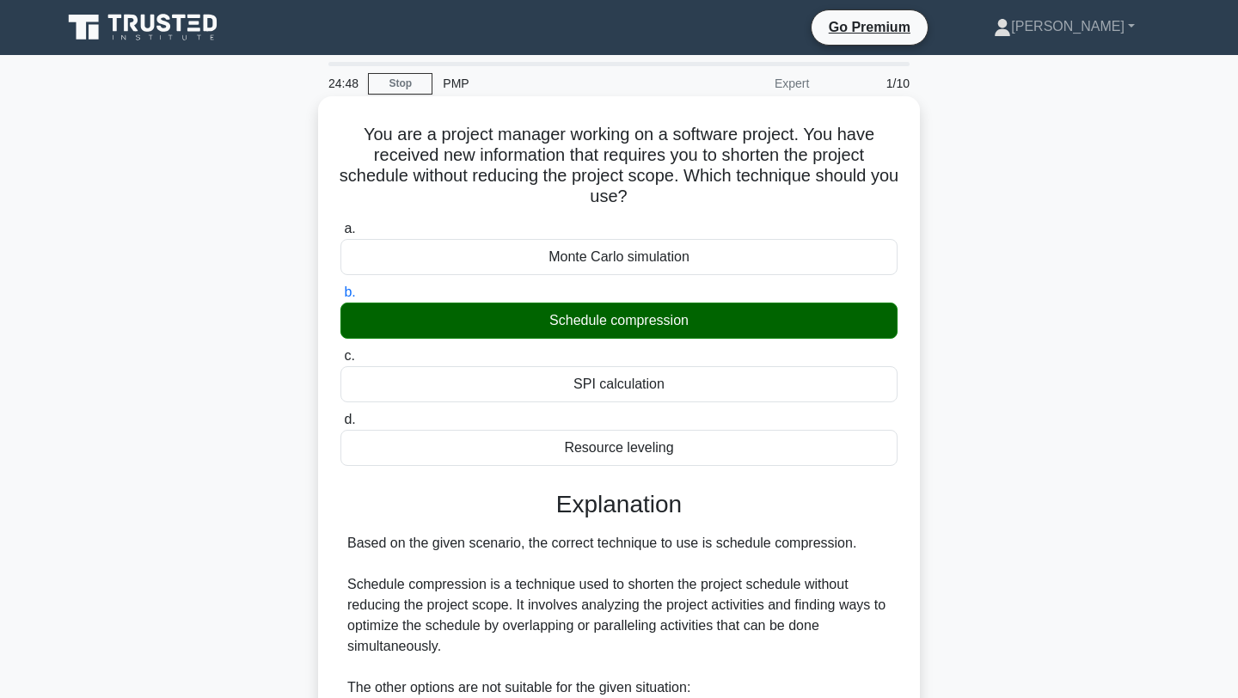
scroll to position [383, 0]
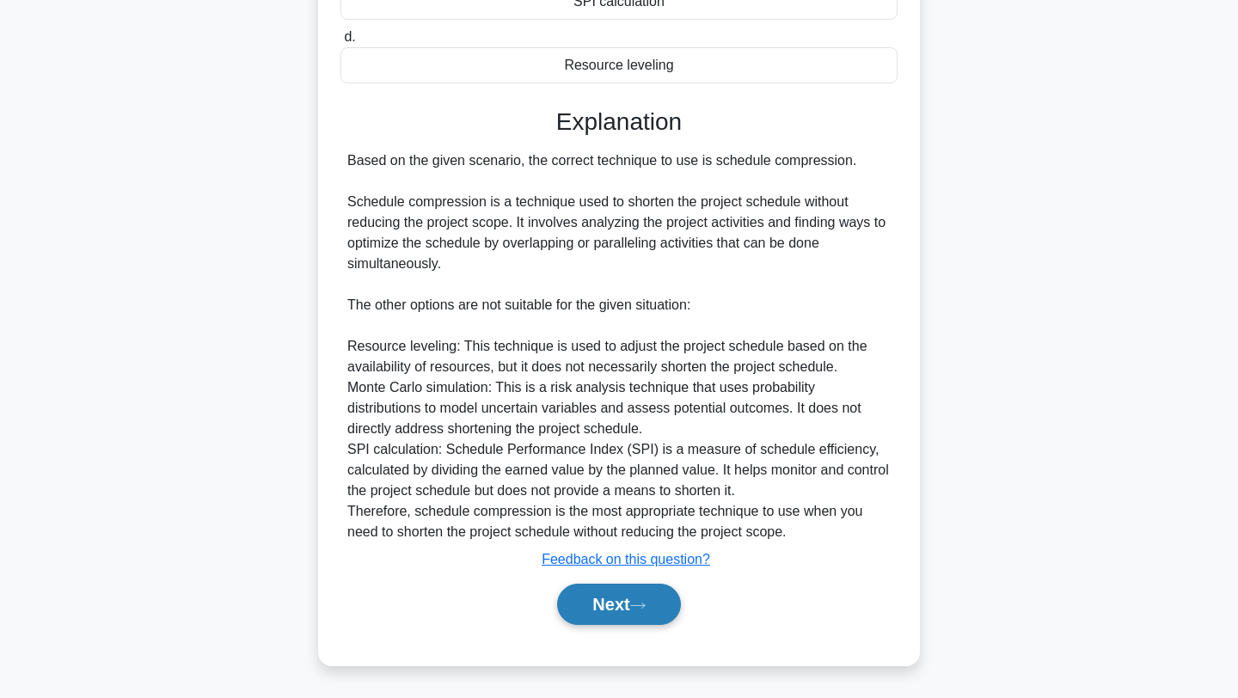
click at [612, 611] on button "Next" at bounding box center [618, 604] width 123 height 41
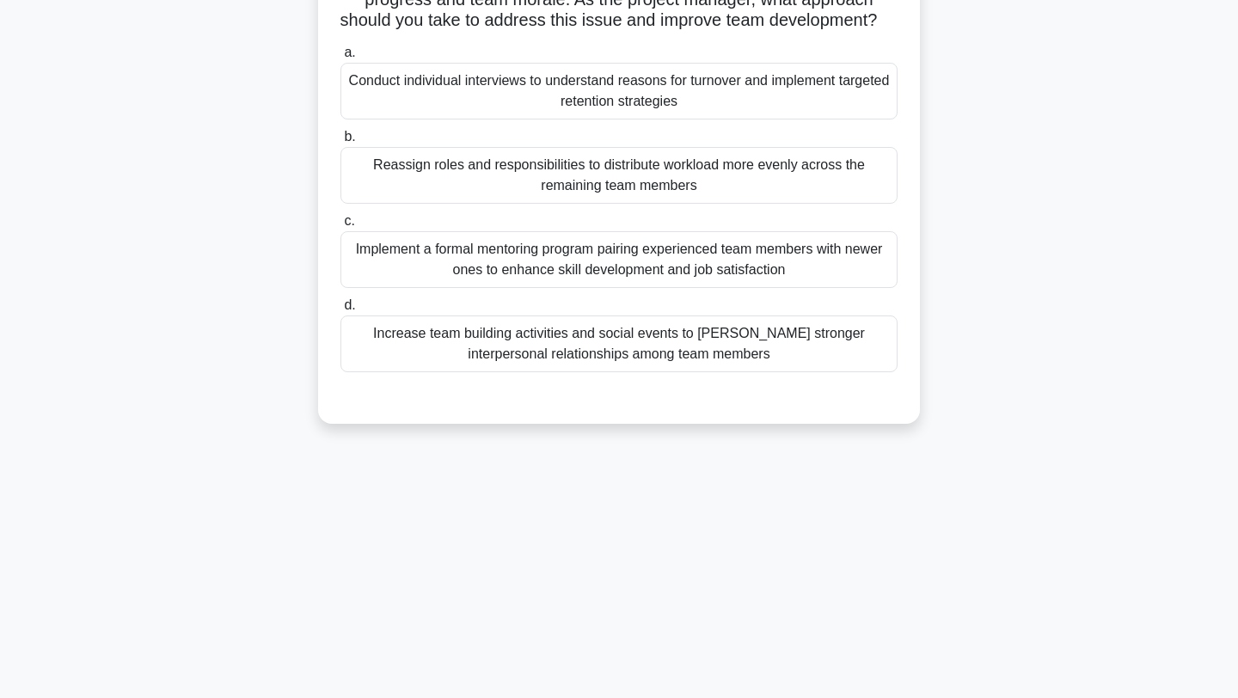
scroll to position [0, 0]
